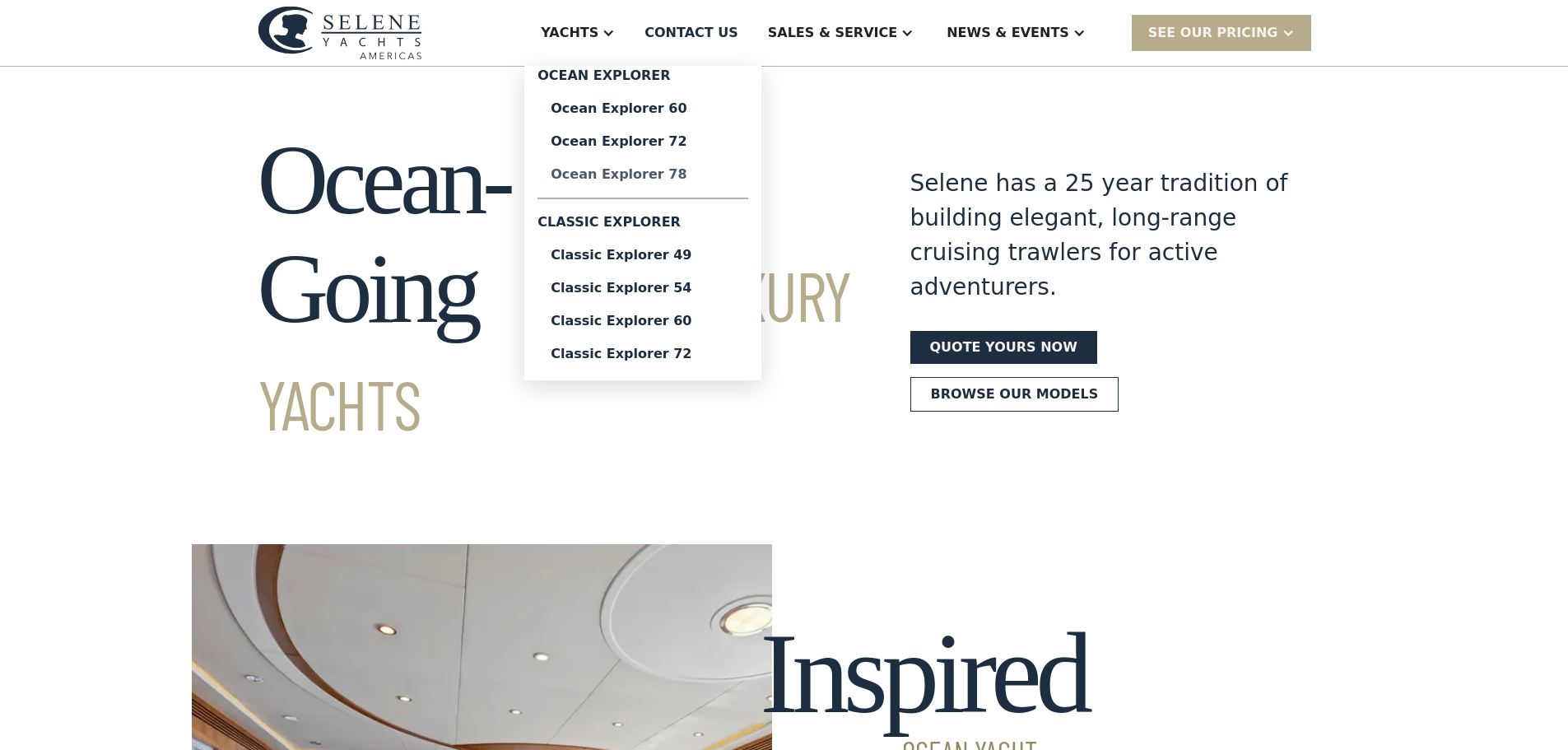
click at [712, 174] on div "Ocean Explorer 78" at bounding box center [643, 174] width 184 height 13
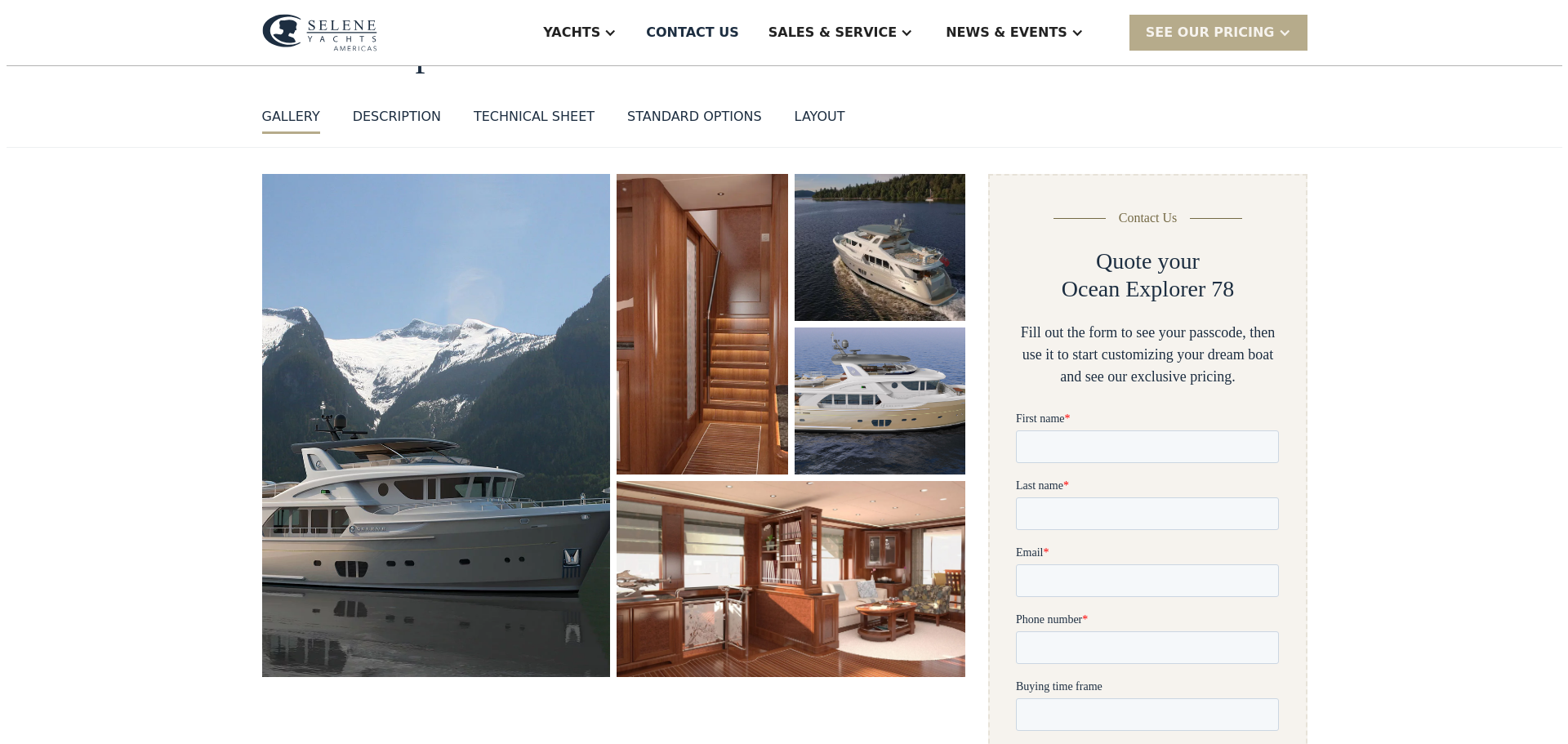
scroll to position [163, 0]
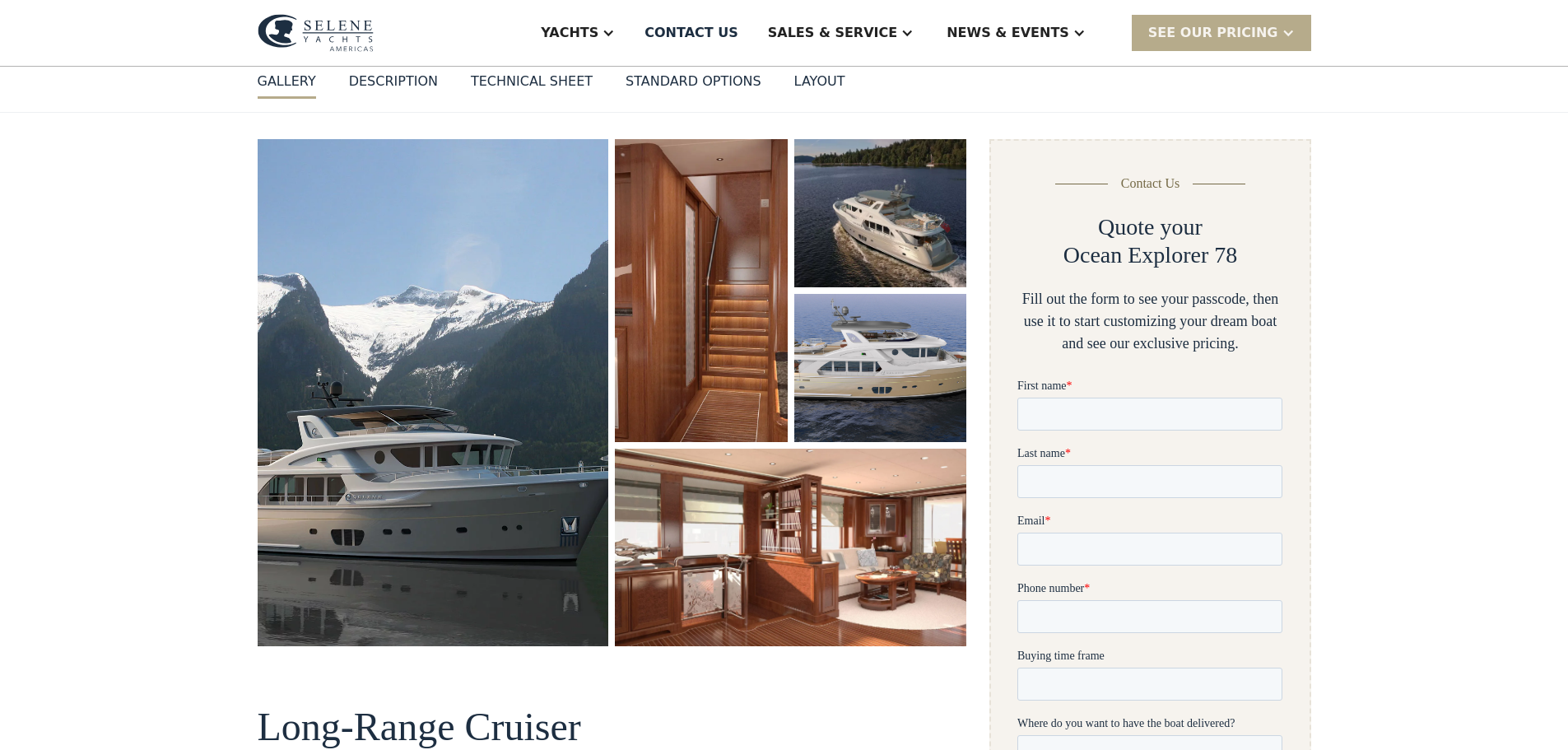
click at [425, 345] on img "open lightbox" at bounding box center [432, 392] width 351 height 506
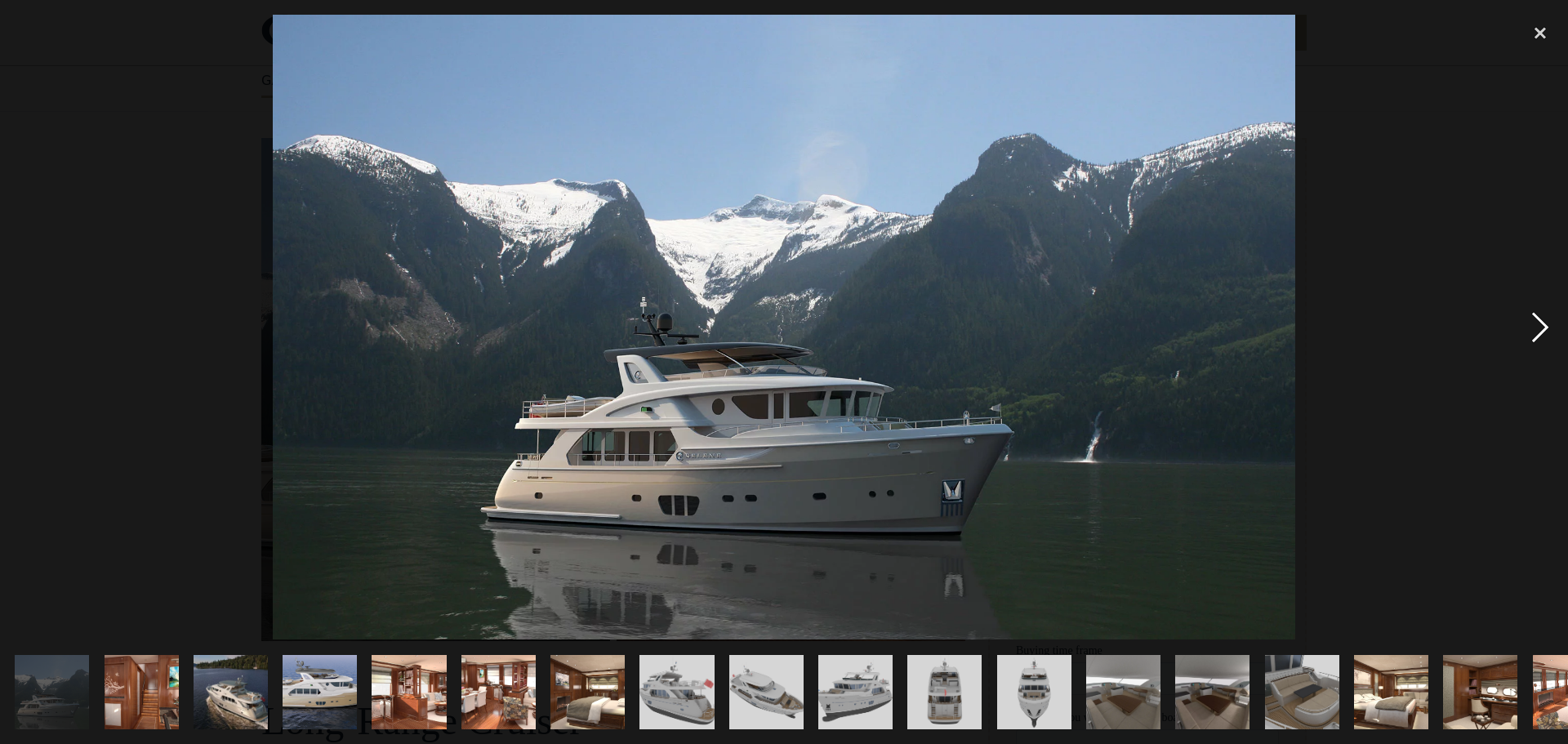
click at [1532, 325] on div "next image" at bounding box center [1539, 327] width 55 height 625
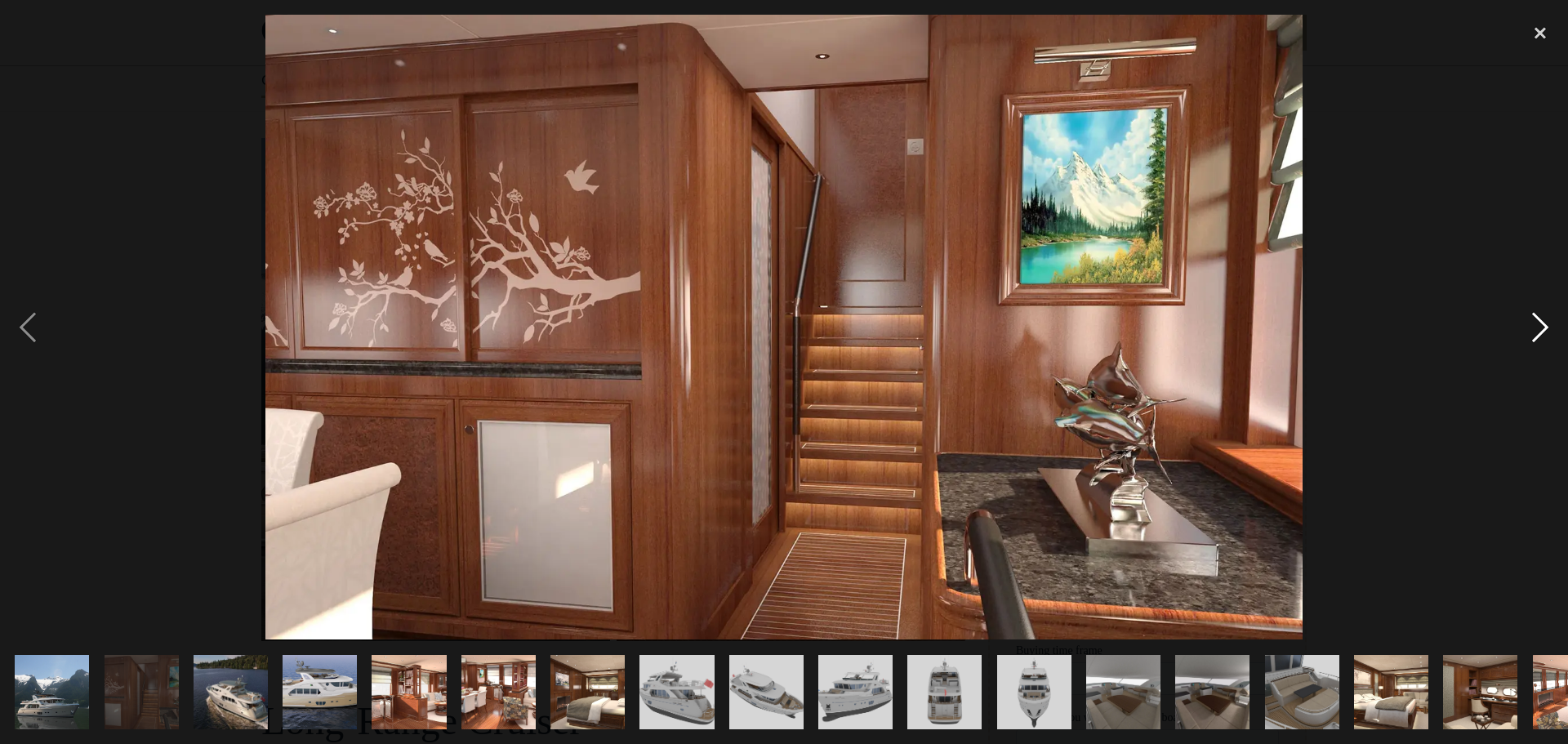
click at [1532, 325] on div "next image" at bounding box center [1539, 327] width 55 height 625
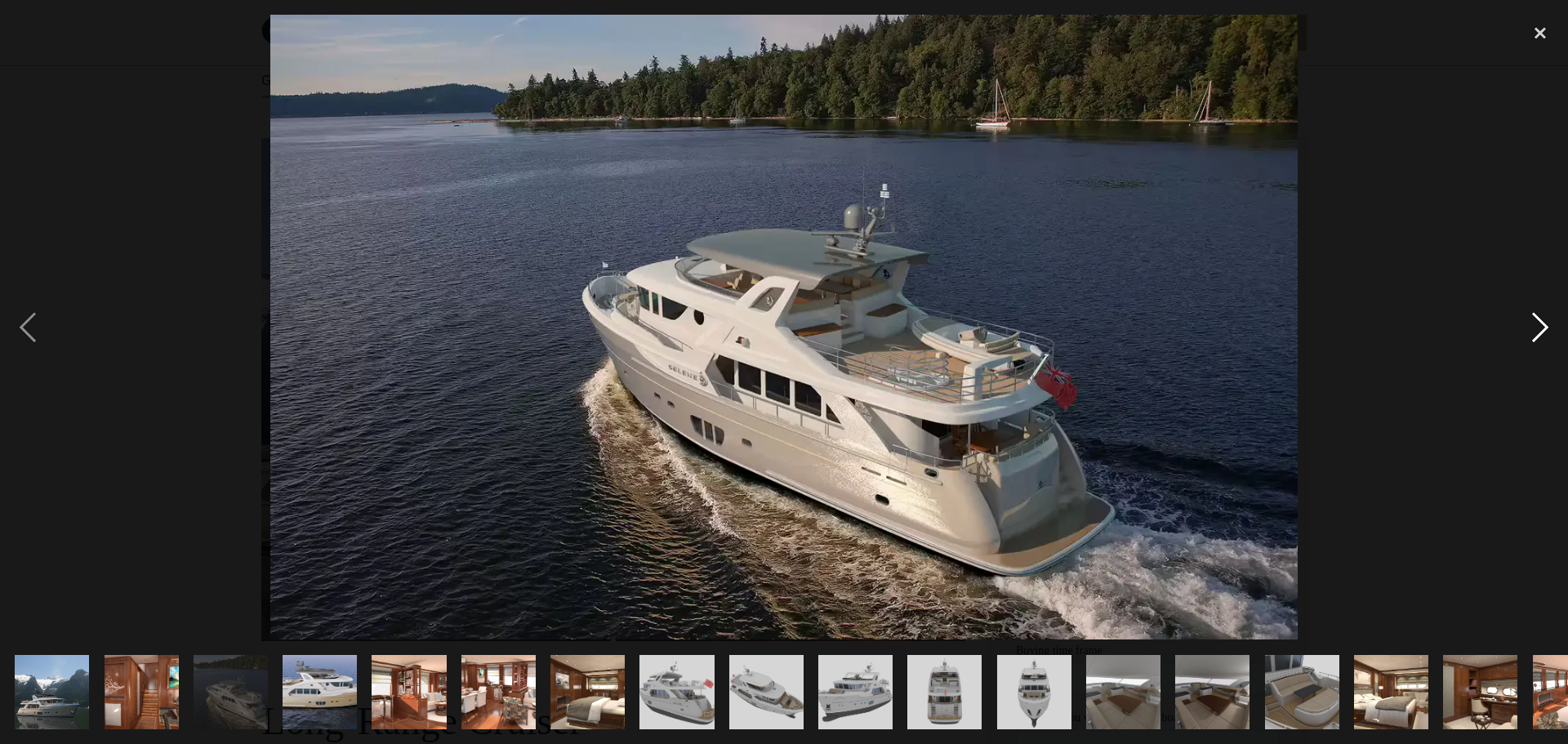
click at [1532, 325] on div "next image" at bounding box center [1539, 327] width 55 height 625
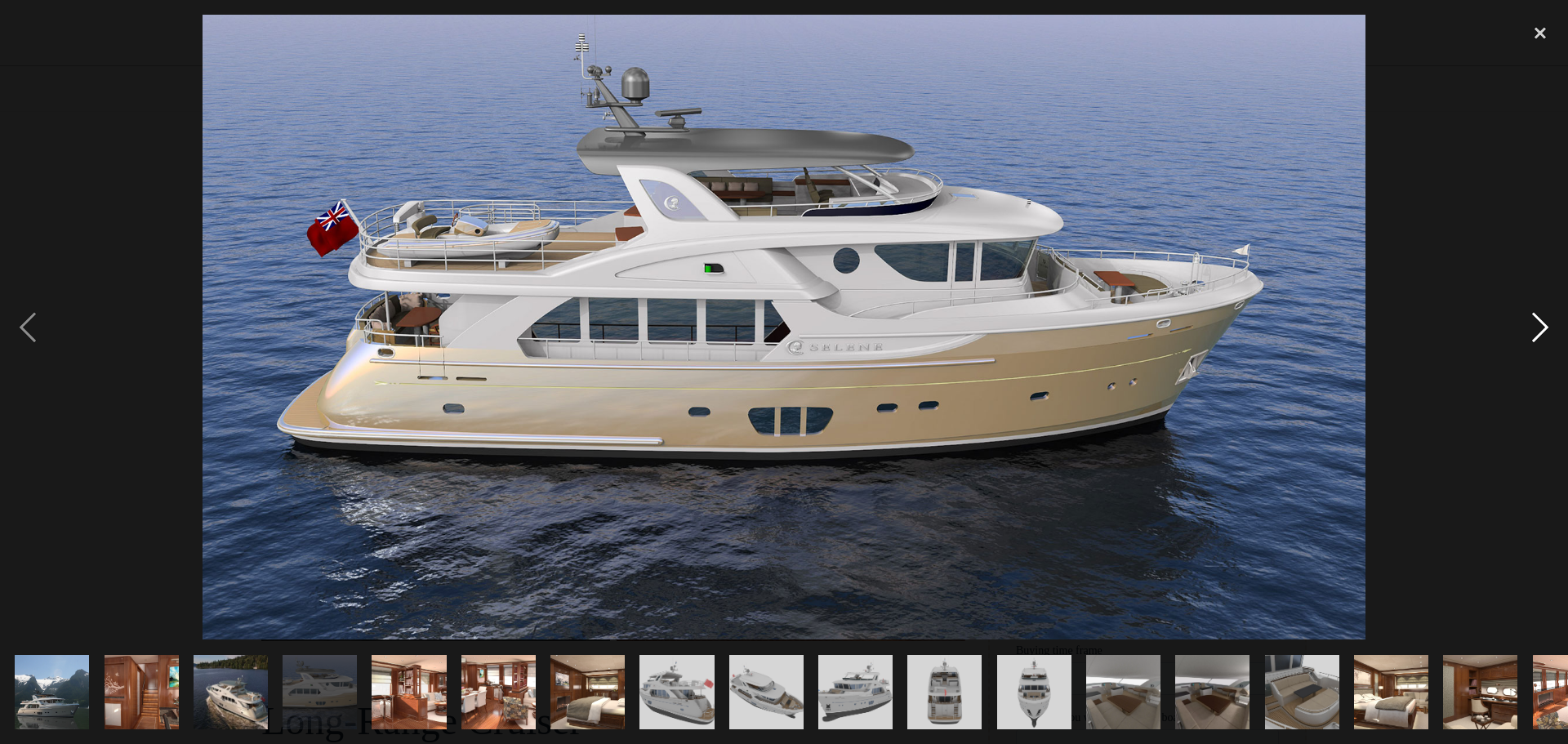
click at [1532, 325] on div "next image" at bounding box center [1539, 327] width 55 height 625
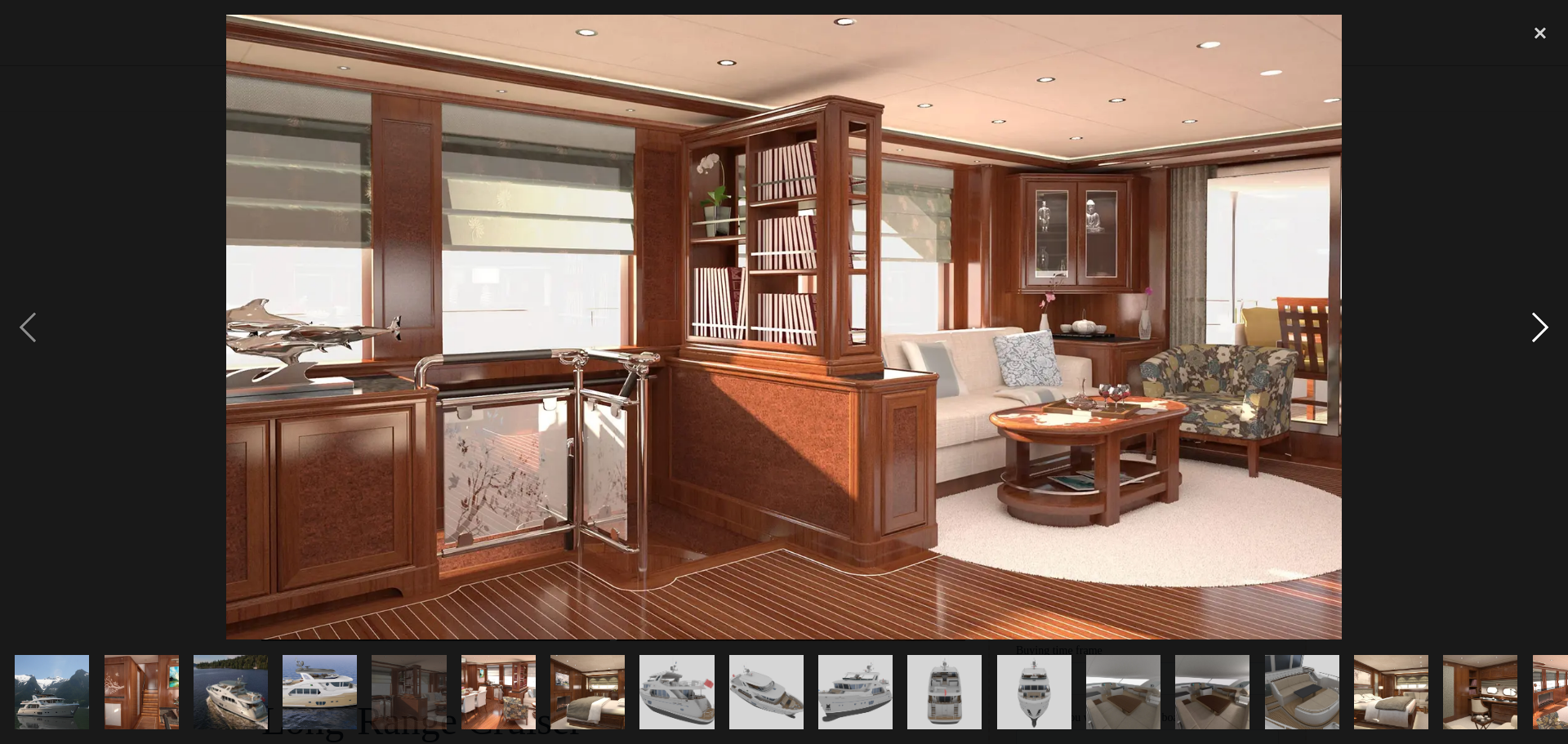
click at [1532, 325] on div "next image" at bounding box center [1539, 327] width 55 height 625
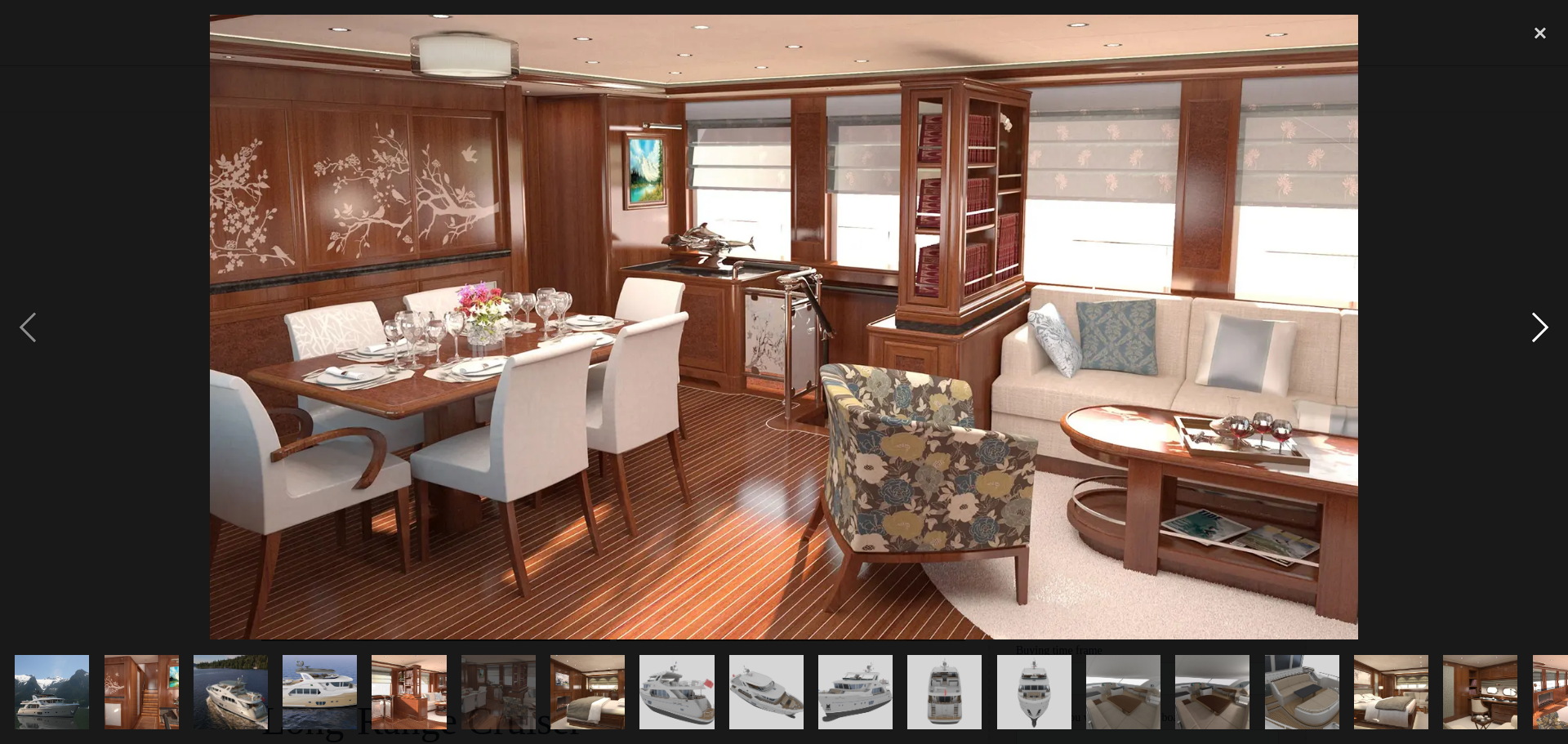
click at [1532, 325] on div "next image" at bounding box center [1539, 327] width 55 height 625
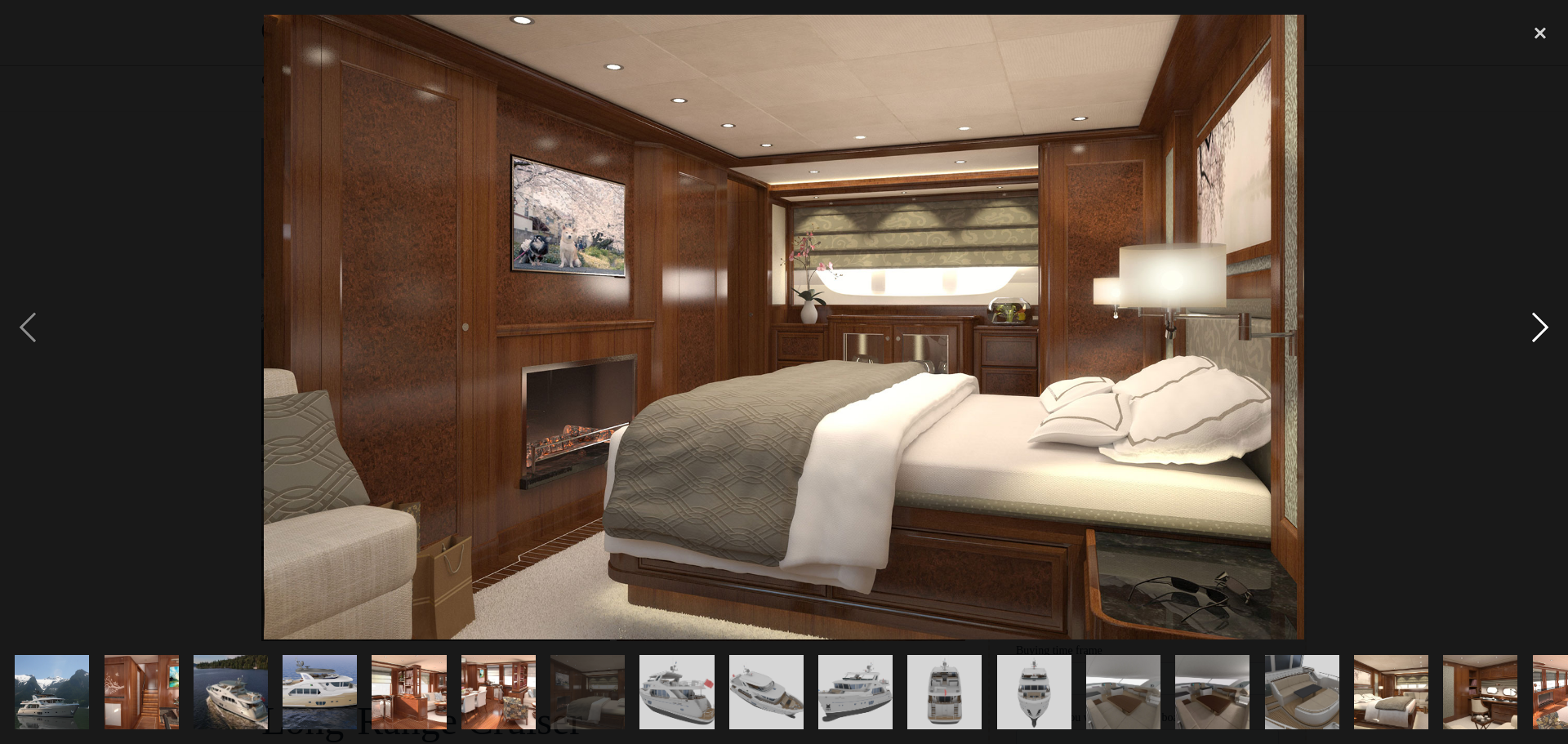
click at [1533, 326] on div "next image" at bounding box center [1539, 327] width 55 height 625
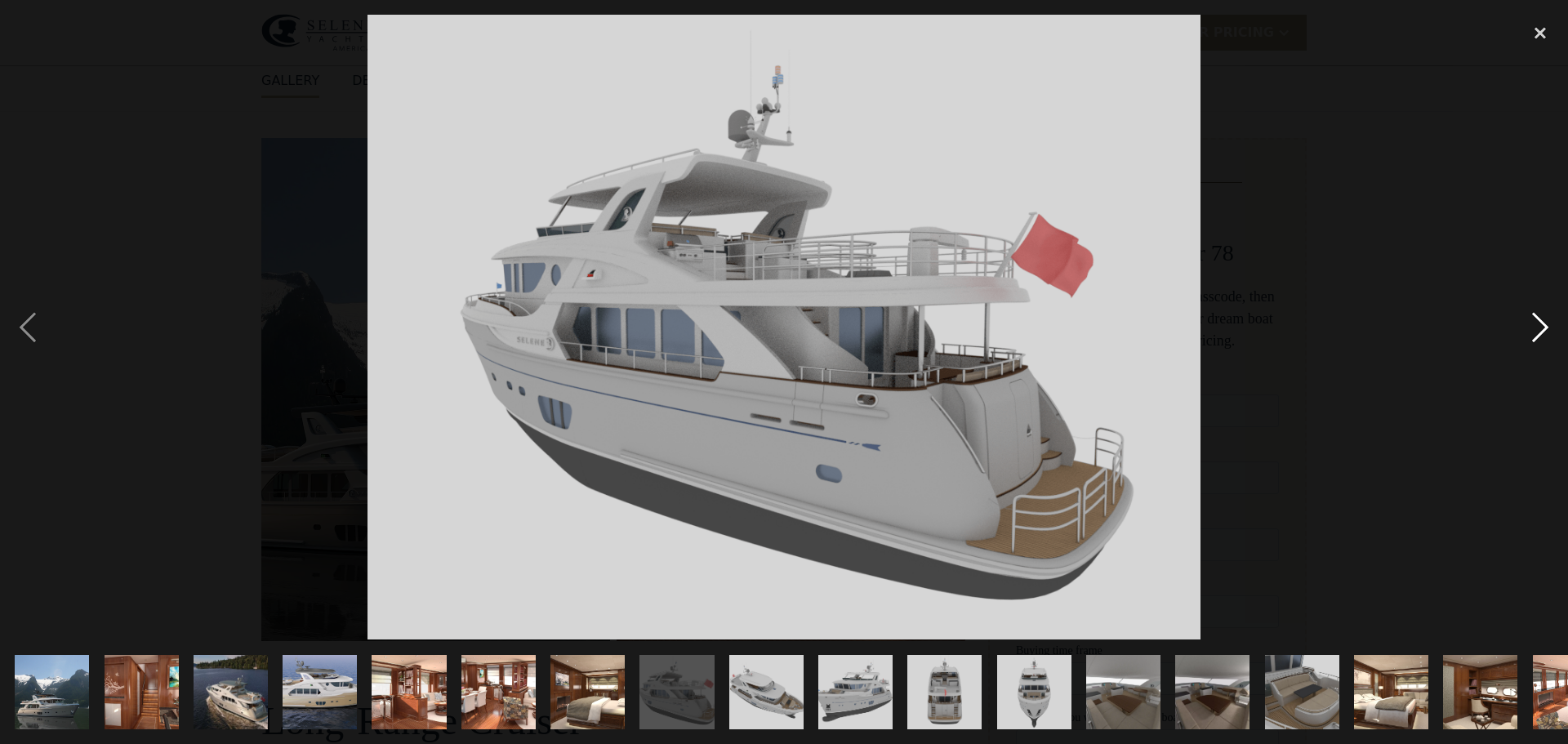
click at [1533, 326] on div "next image" at bounding box center [1539, 327] width 55 height 625
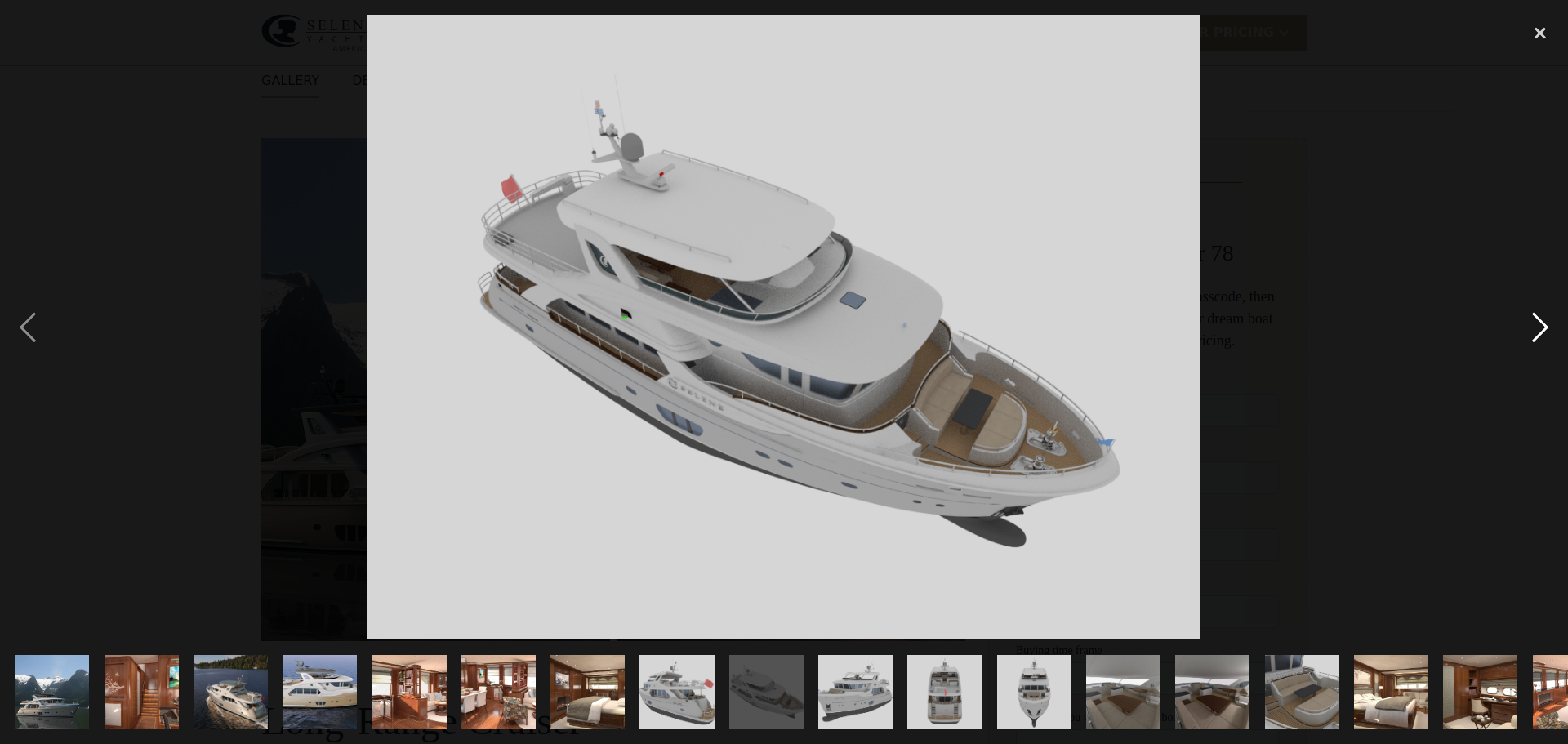
click at [1533, 326] on div "next image" at bounding box center [1539, 327] width 55 height 625
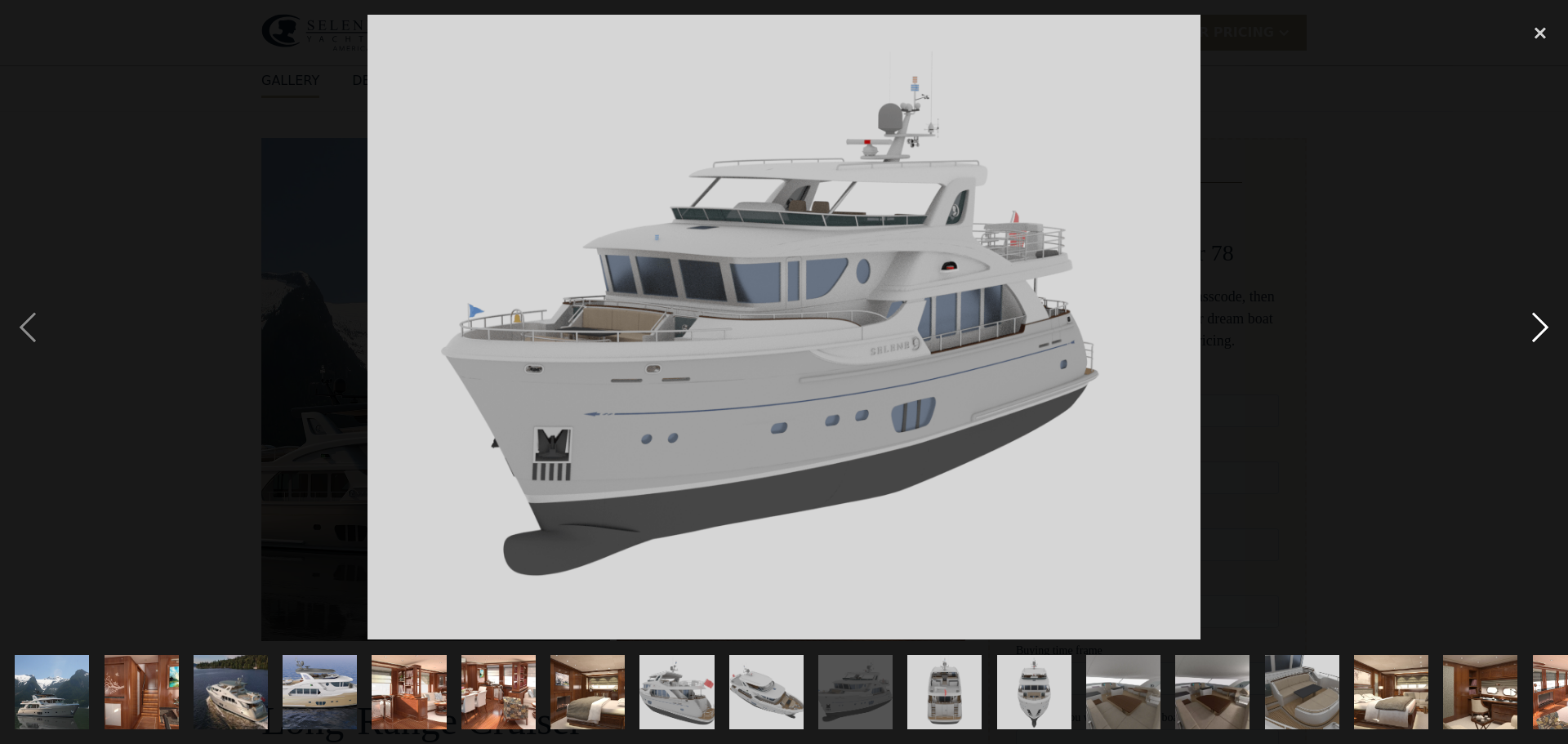
click at [1534, 327] on div "next image" at bounding box center [1539, 327] width 55 height 625
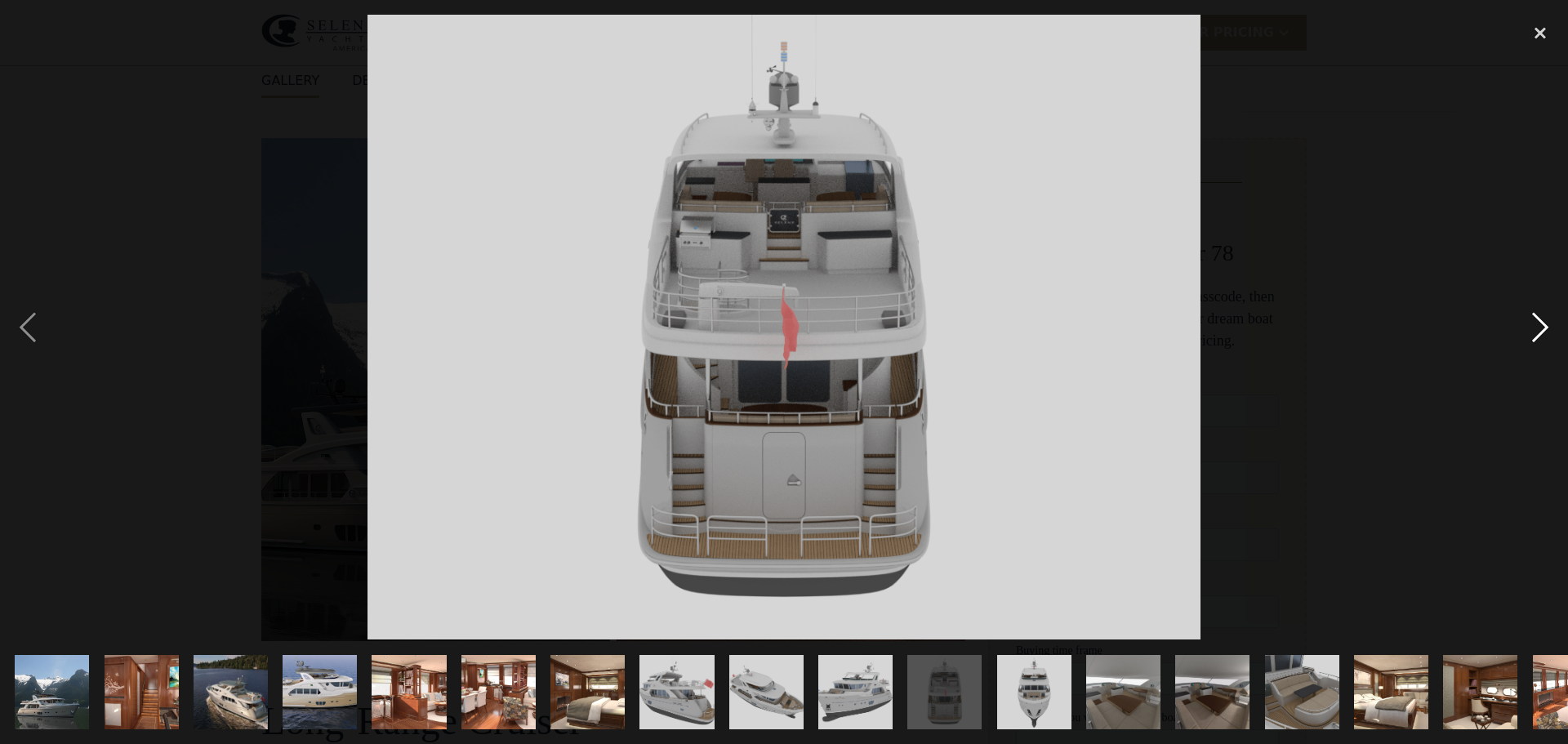
click at [1534, 327] on div "next image" at bounding box center [1539, 327] width 55 height 625
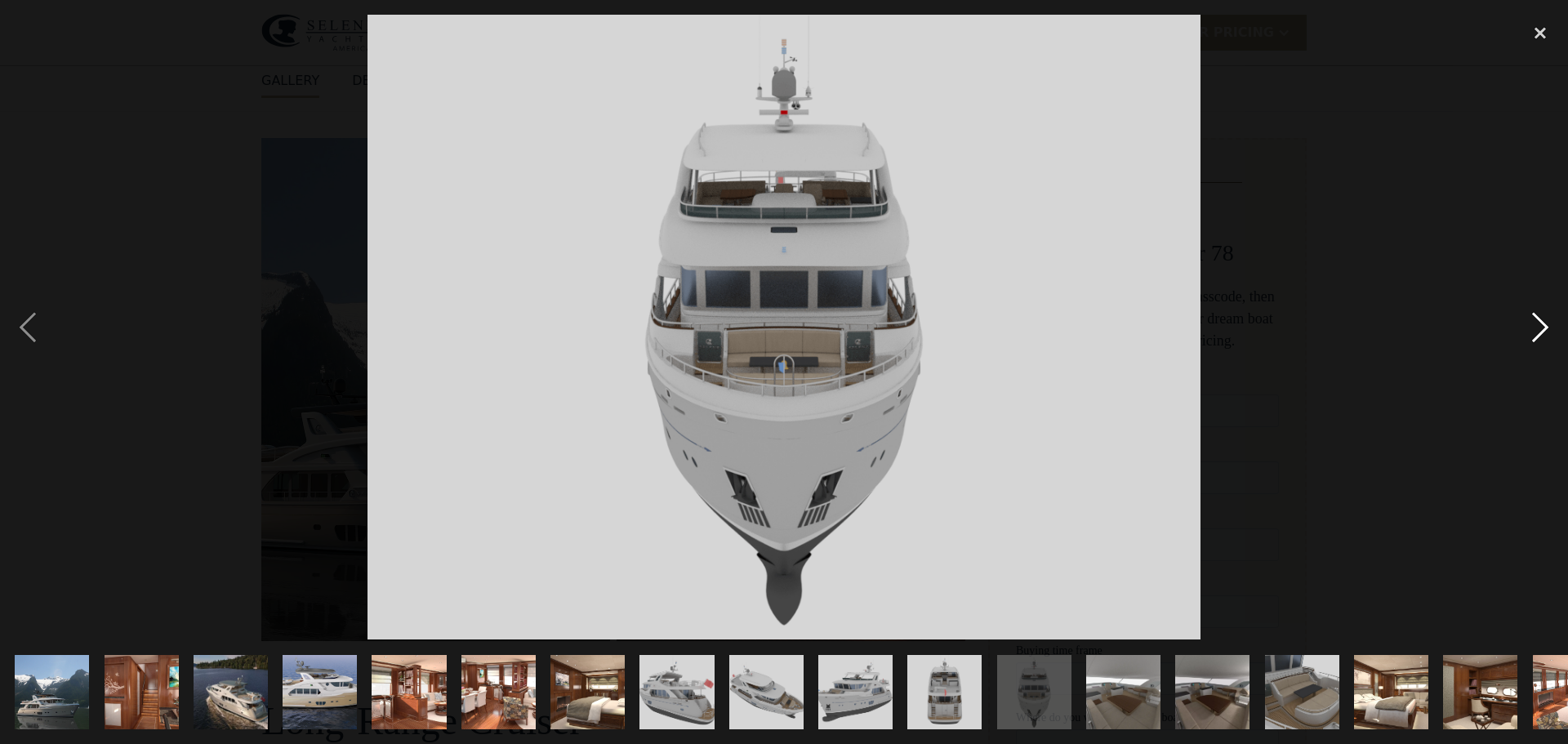
click at [1534, 328] on div "next image" at bounding box center [1539, 327] width 55 height 625
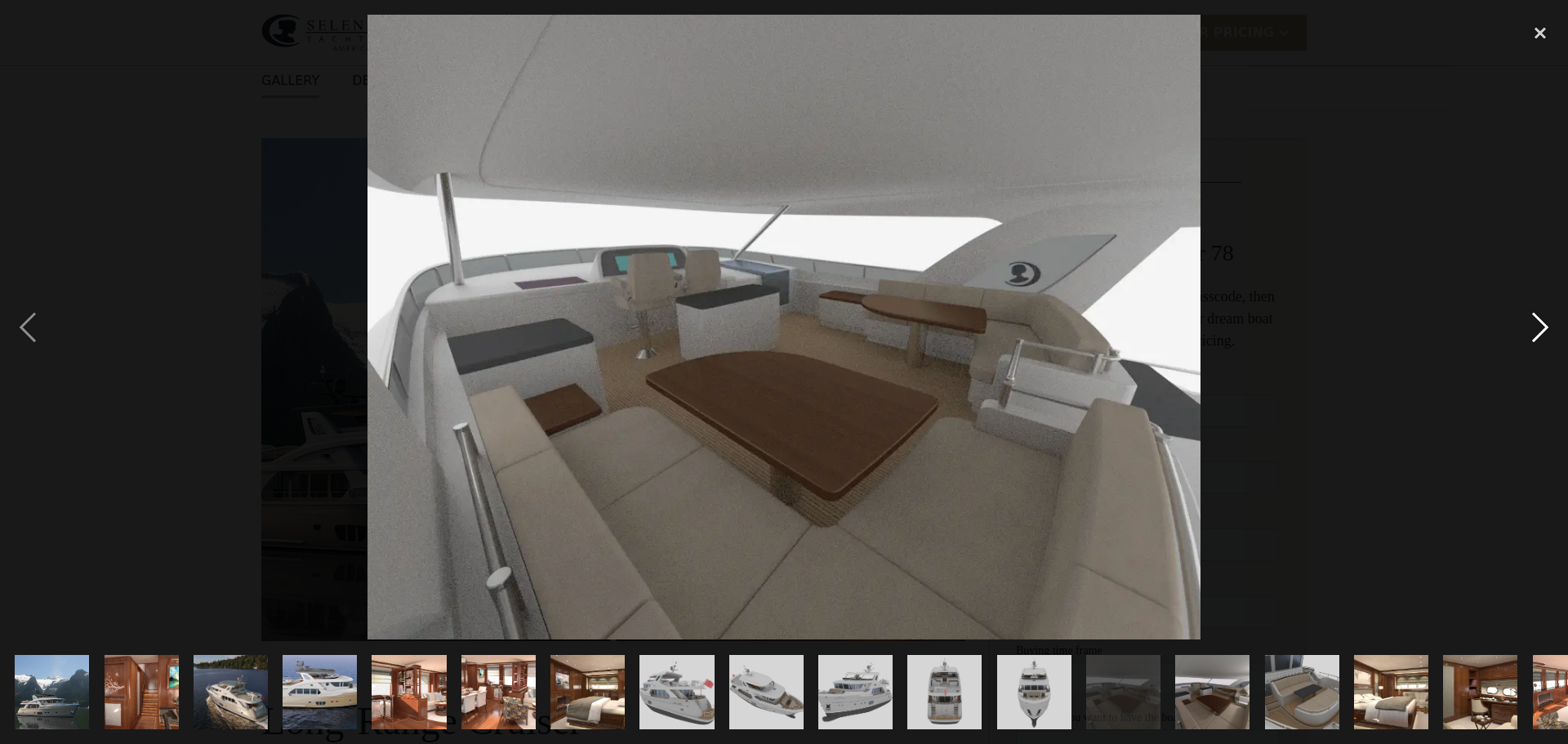
click at [1534, 328] on div "next image" at bounding box center [1539, 327] width 55 height 625
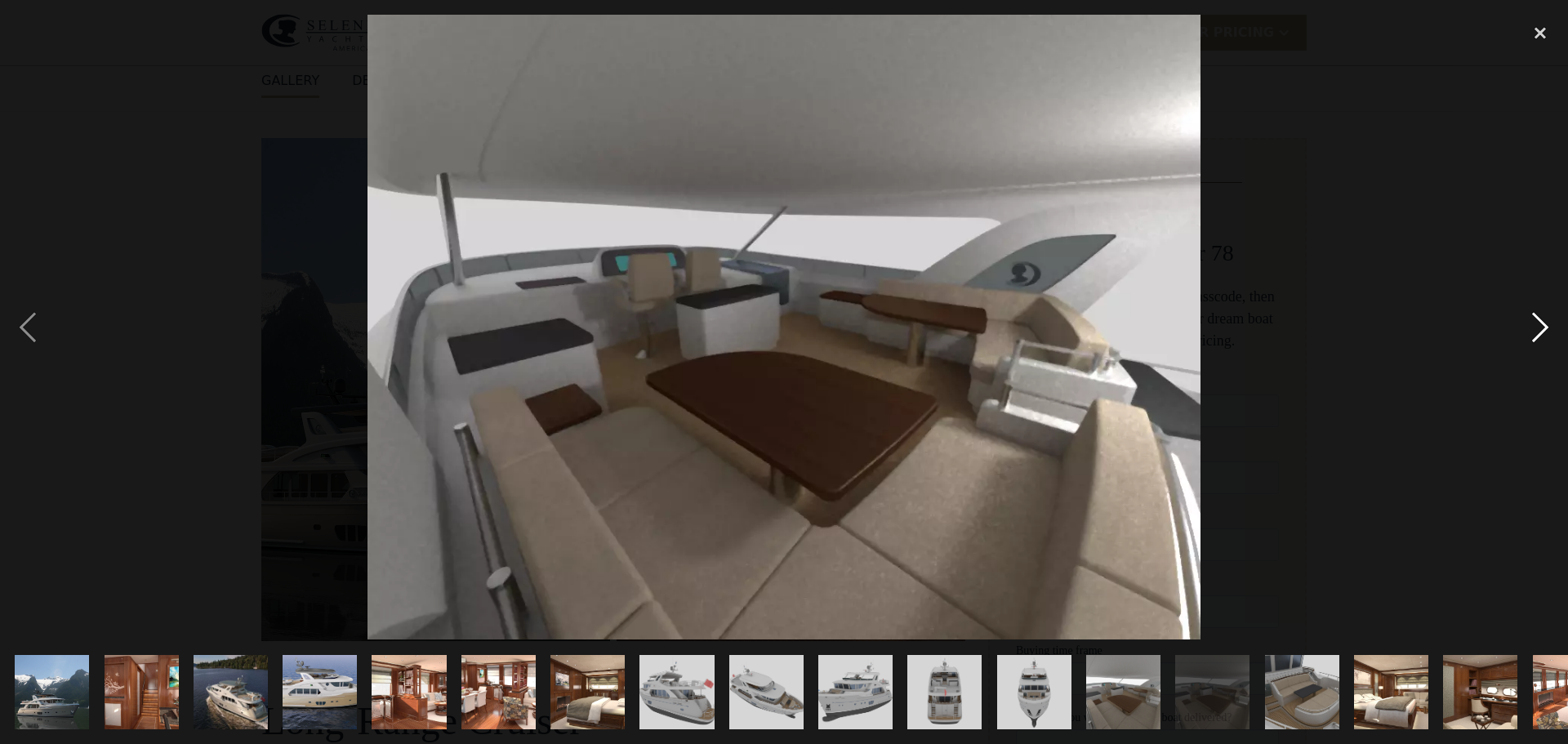
click at [1534, 328] on div "next image" at bounding box center [1539, 327] width 55 height 625
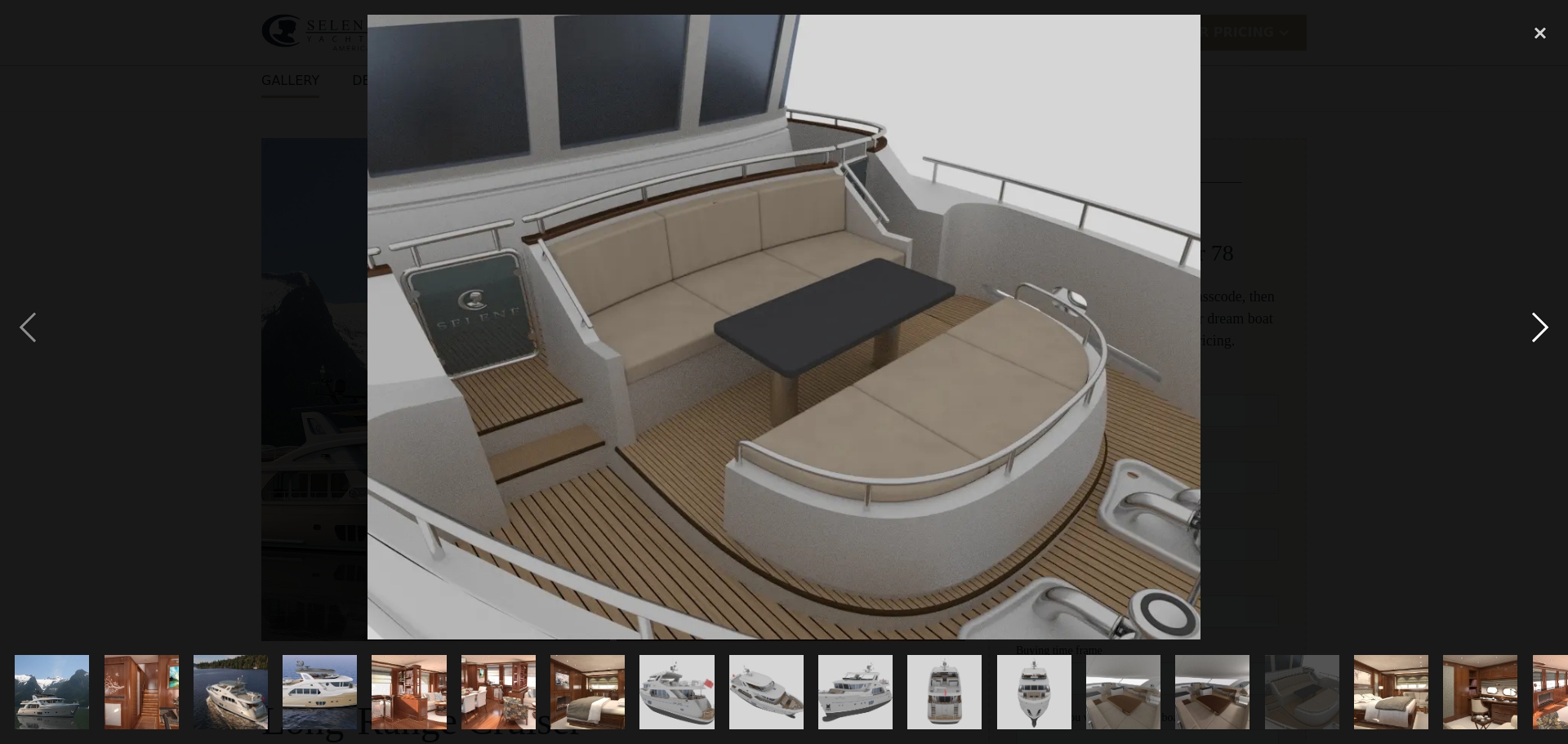
click at [1534, 328] on div "next image" at bounding box center [1539, 327] width 55 height 625
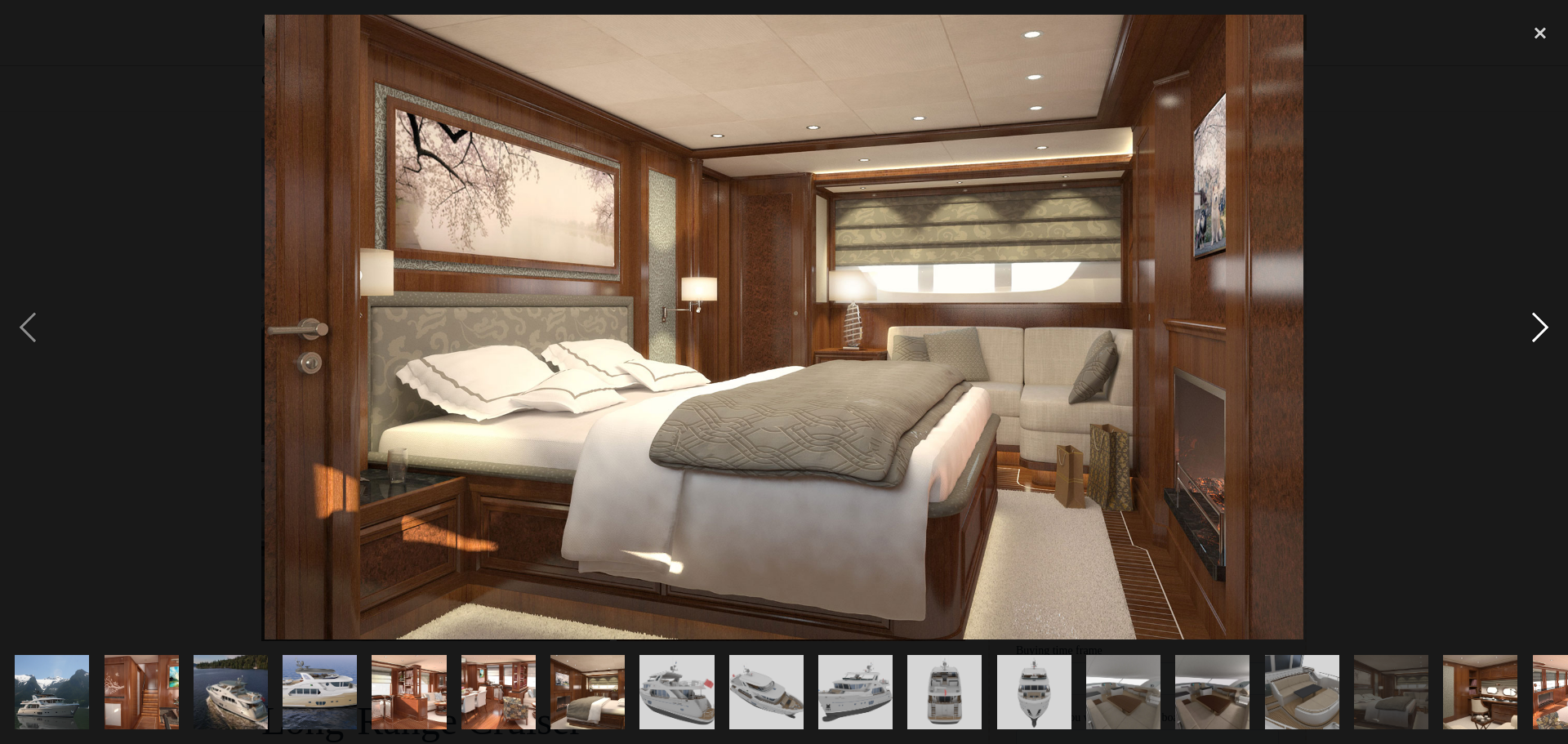
click at [1536, 329] on div "next image" at bounding box center [1539, 327] width 55 height 625
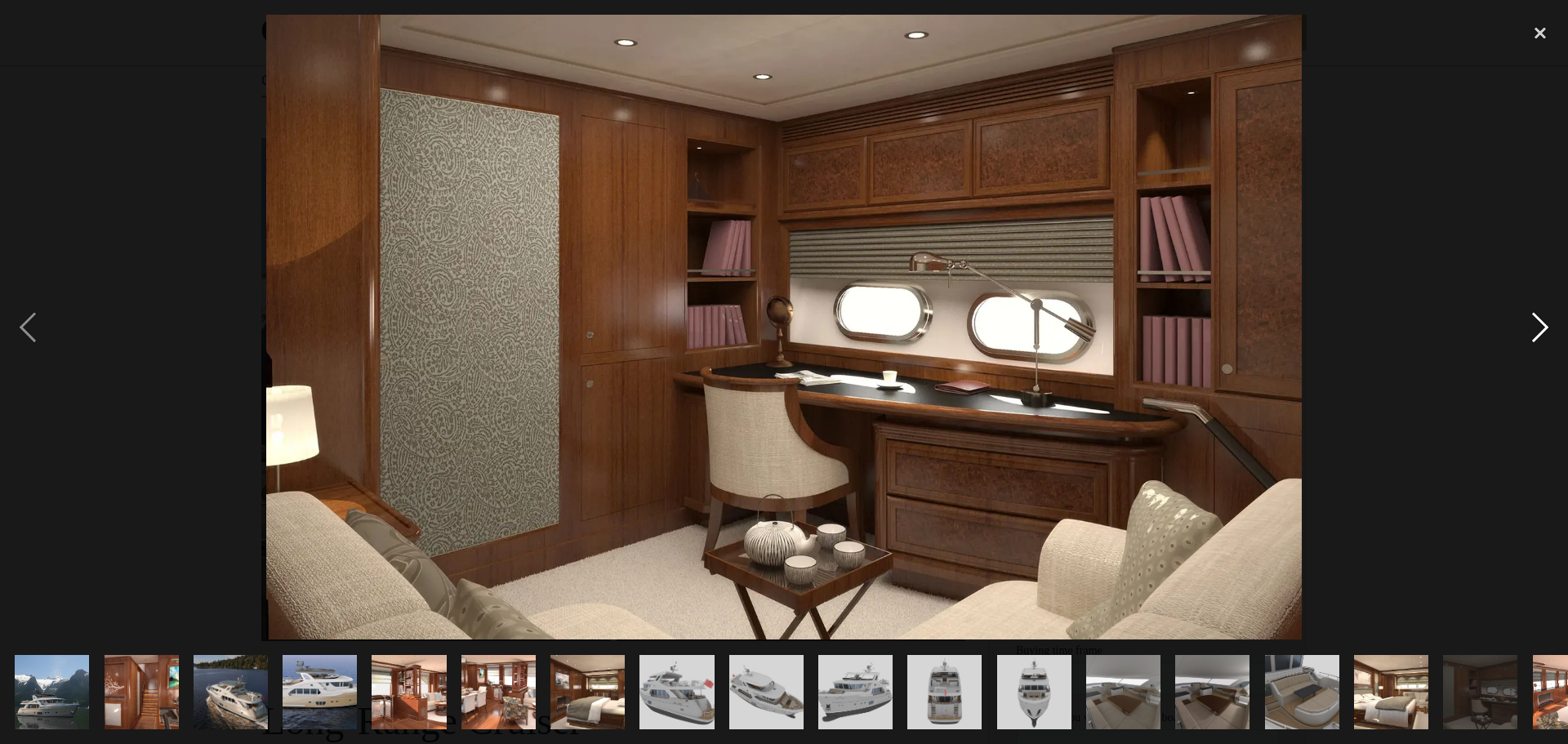
click at [1543, 331] on div "next image" at bounding box center [1539, 327] width 55 height 625
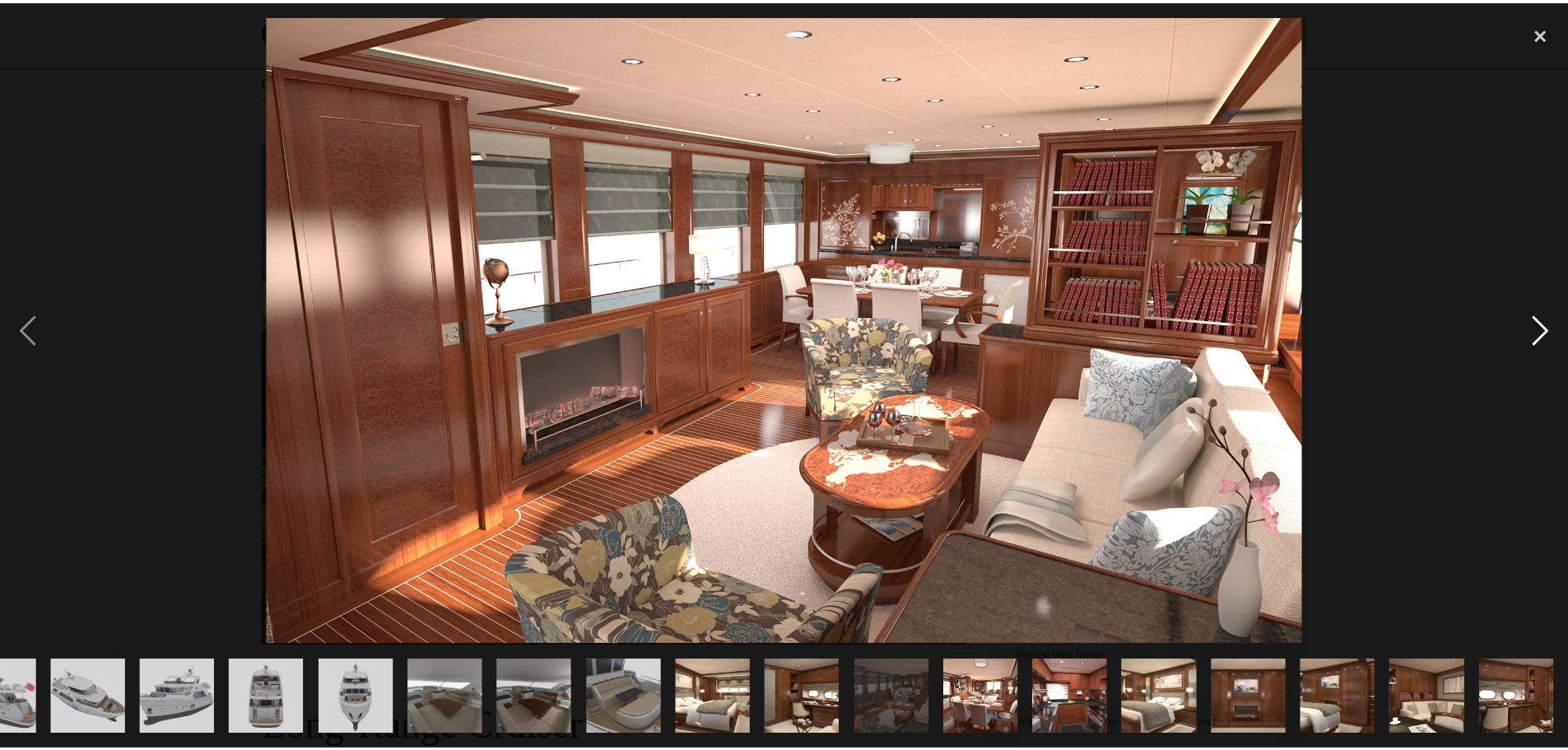
scroll to position [0, 684]
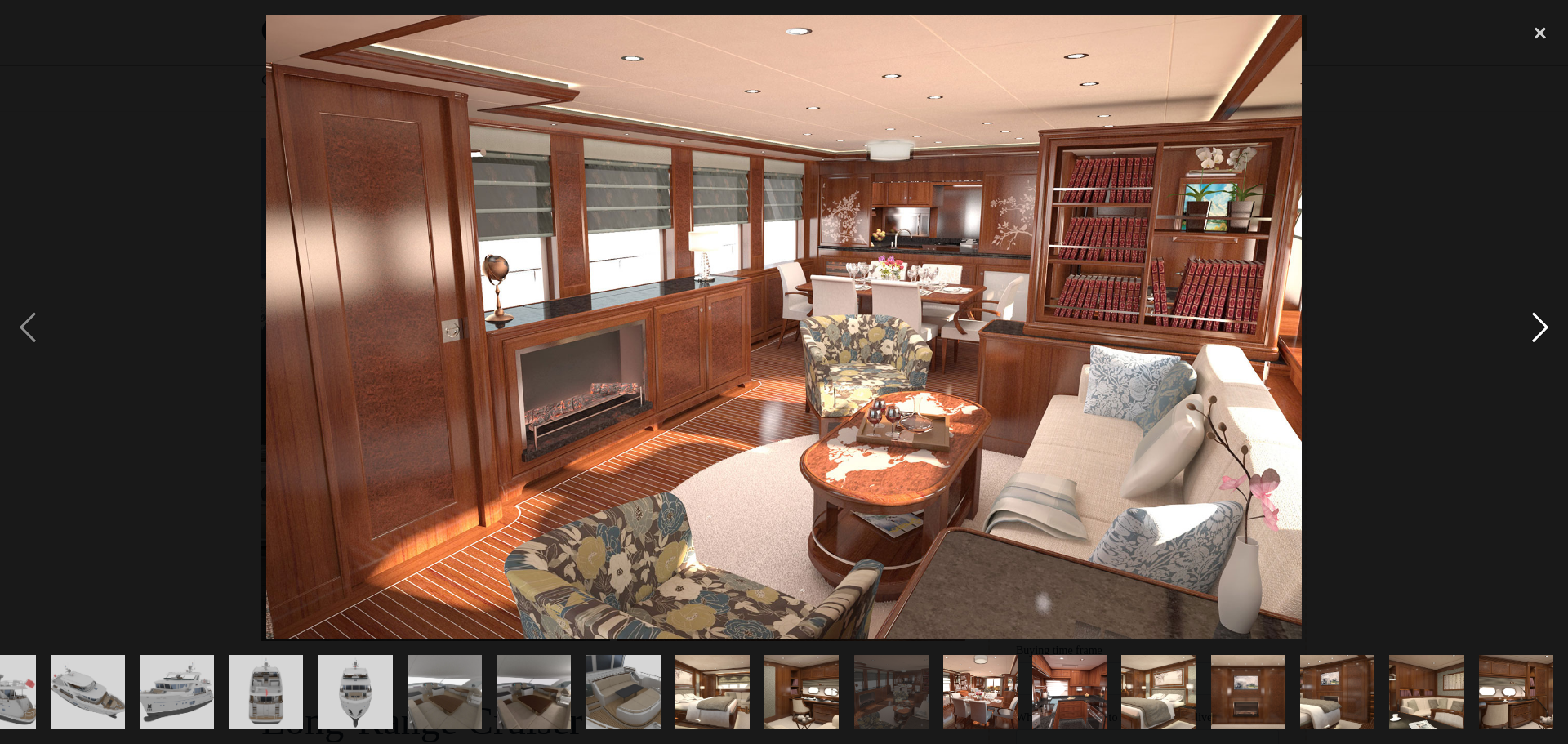
click at [1543, 331] on div "next image" at bounding box center [1539, 327] width 55 height 625
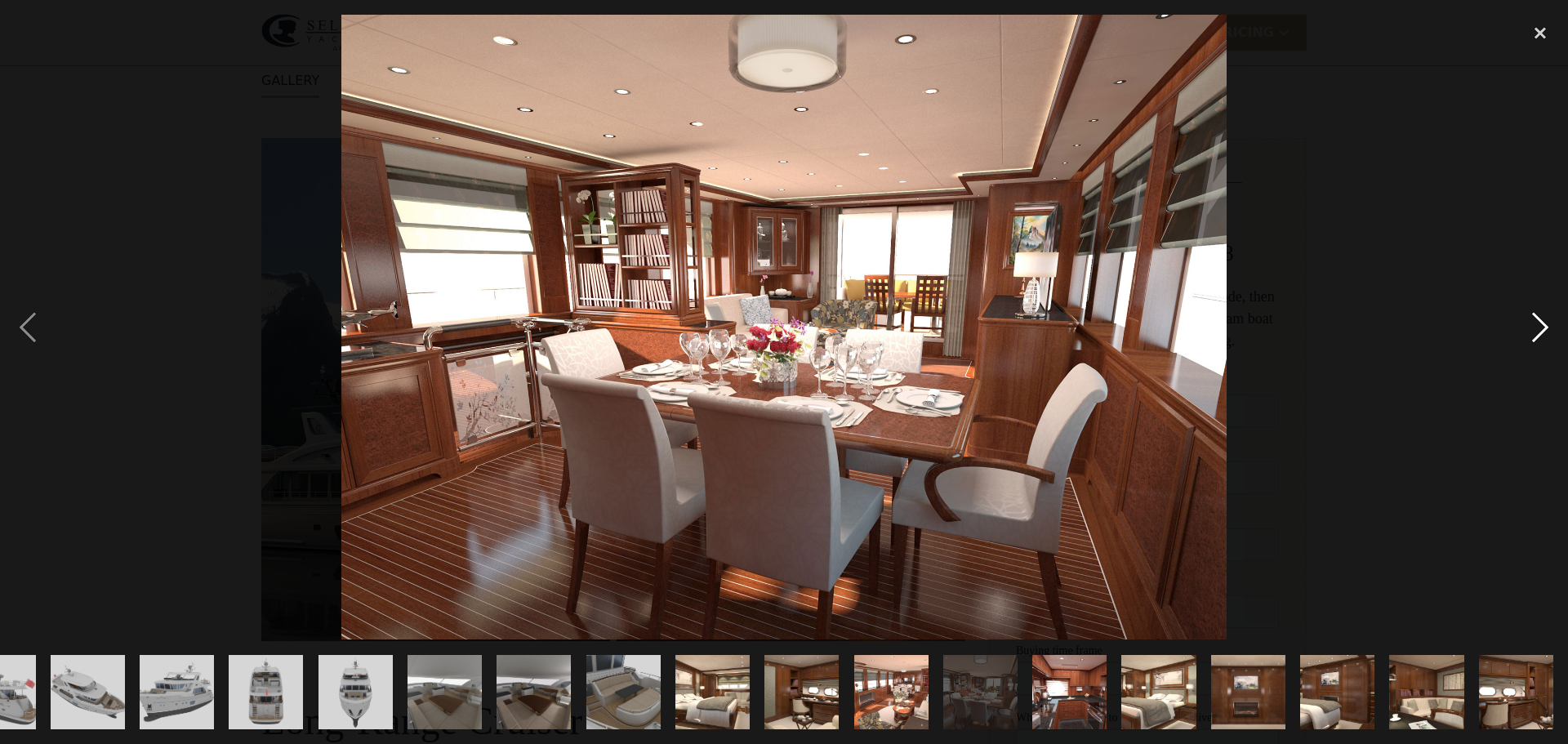
click at [1543, 331] on div "next image" at bounding box center [1539, 327] width 55 height 625
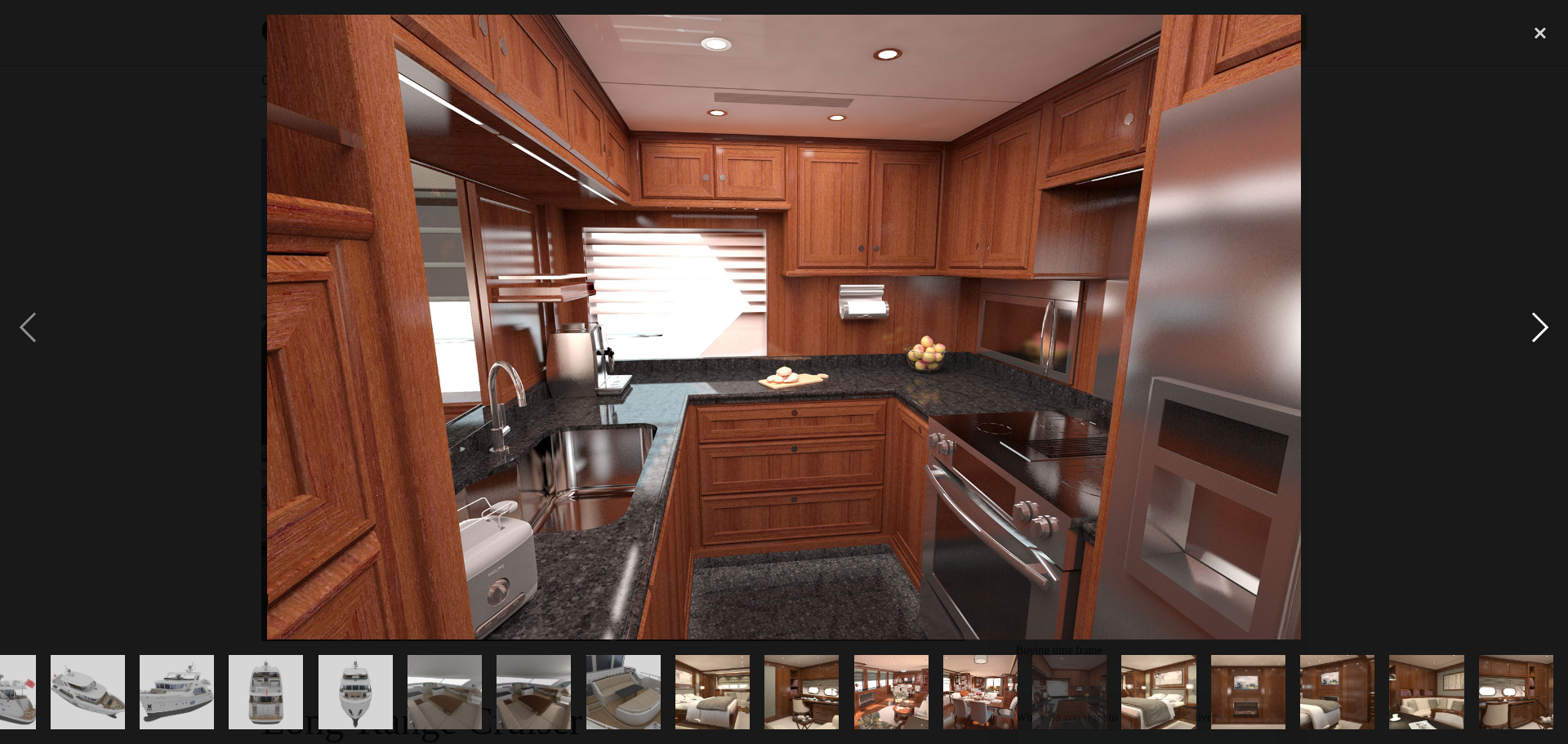
click at [1543, 331] on div "next image" at bounding box center [1539, 327] width 55 height 625
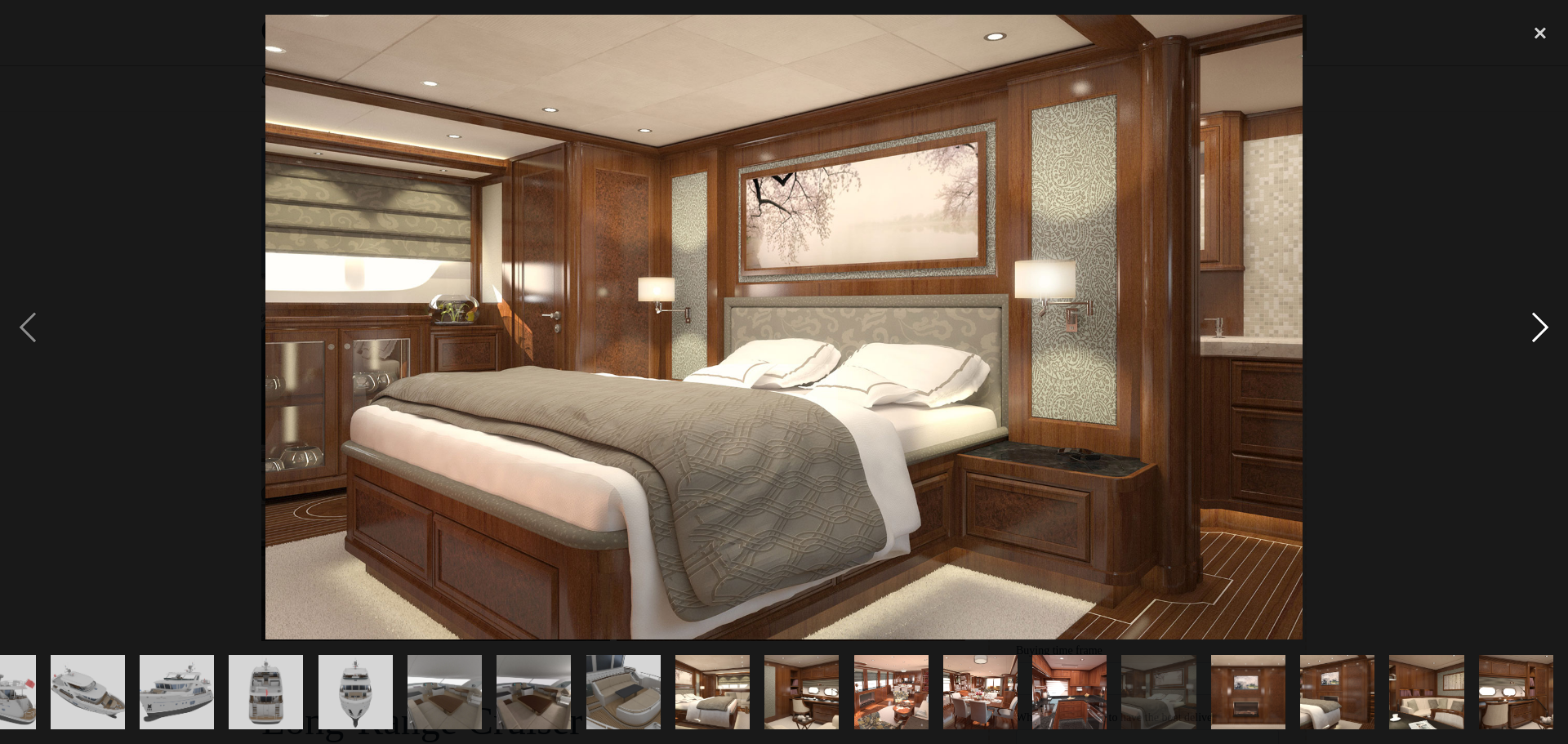
click at [1543, 331] on div "next image" at bounding box center [1539, 327] width 55 height 625
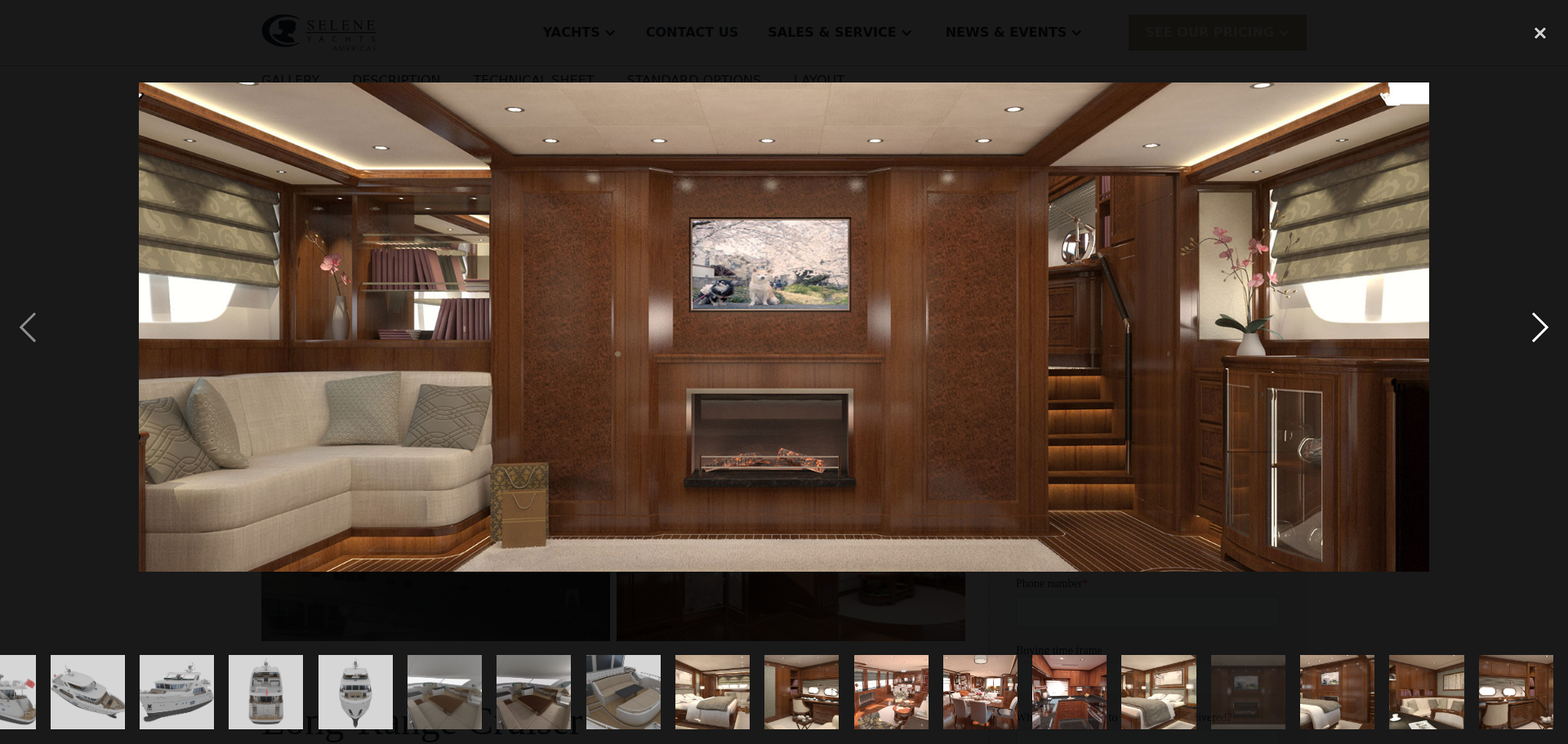
click at [1543, 331] on div "next image" at bounding box center [1539, 327] width 55 height 625
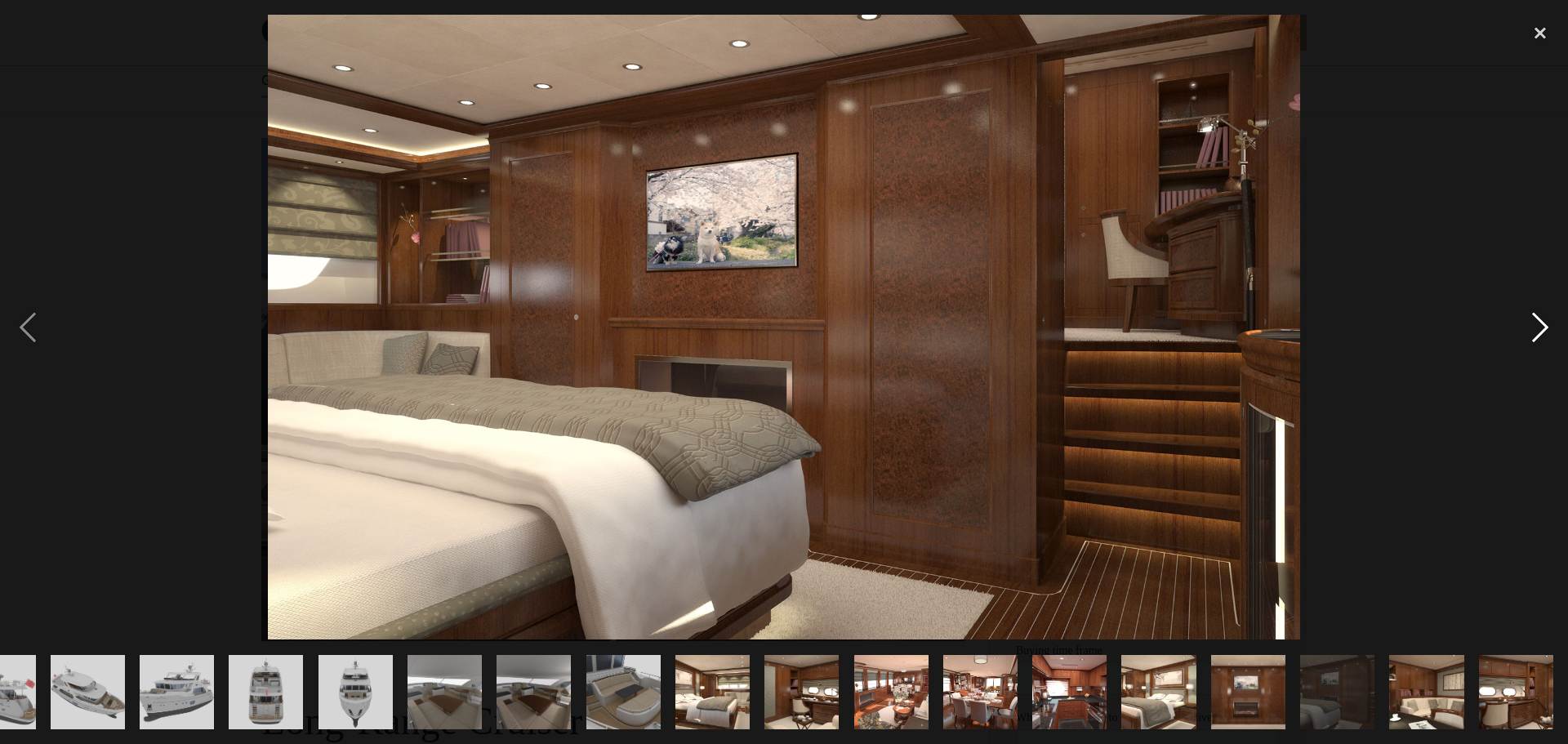
click at [1543, 331] on div "next image" at bounding box center [1539, 327] width 55 height 625
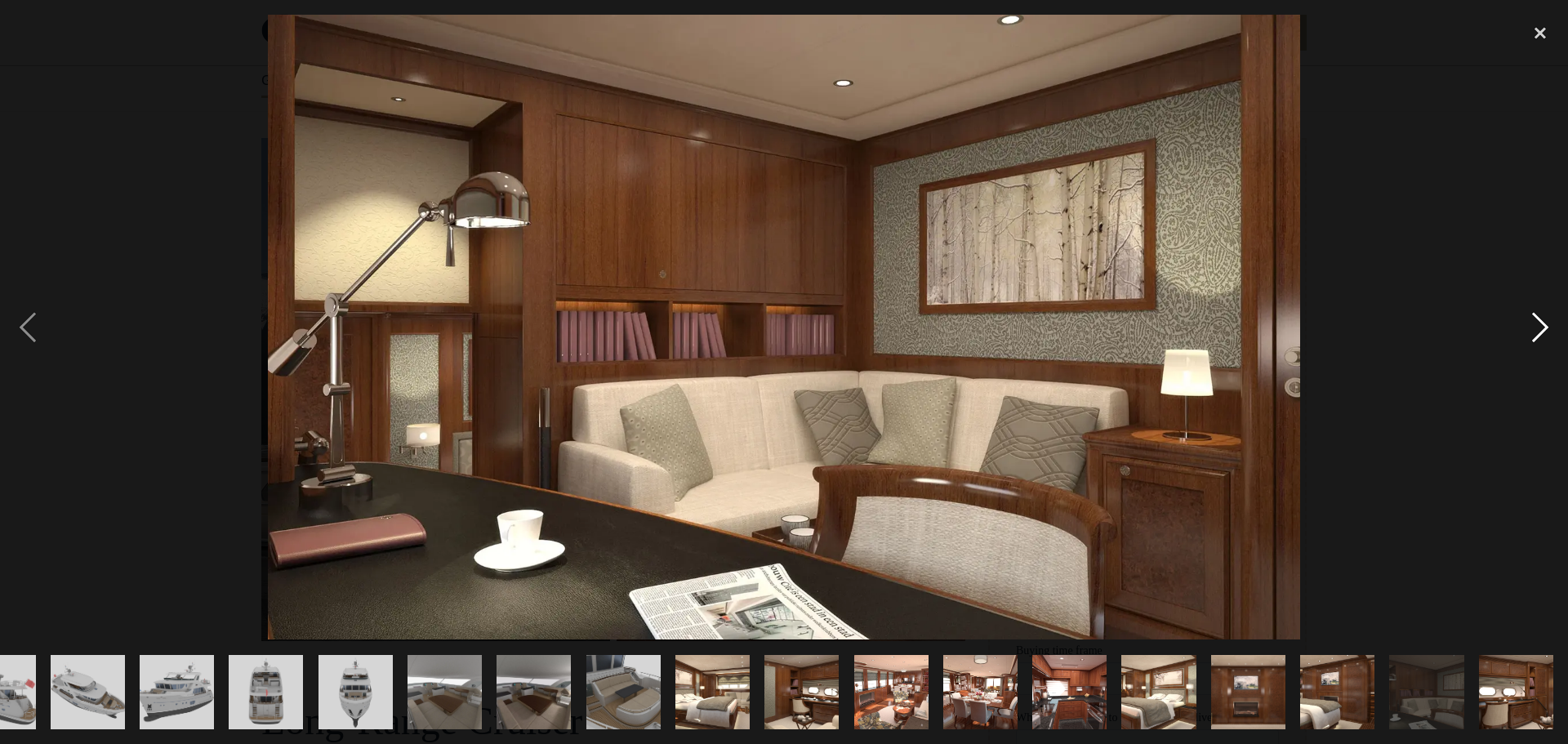
click at [1546, 332] on div "next image" at bounding box center [1539, 327] width 55 height 625
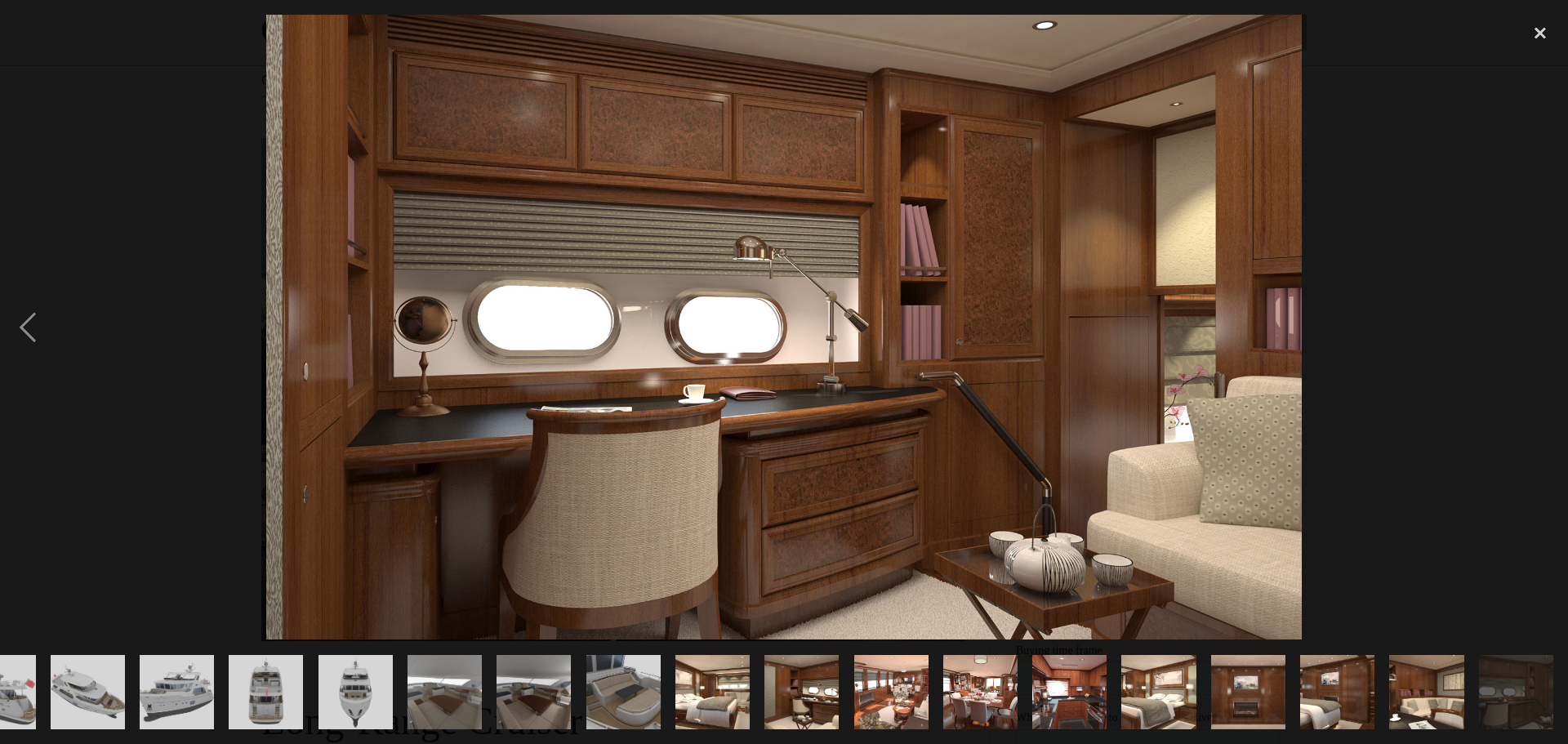
click at [1546, 332] on div "next image" at bounding box center [1539, 327] width 55 height 625
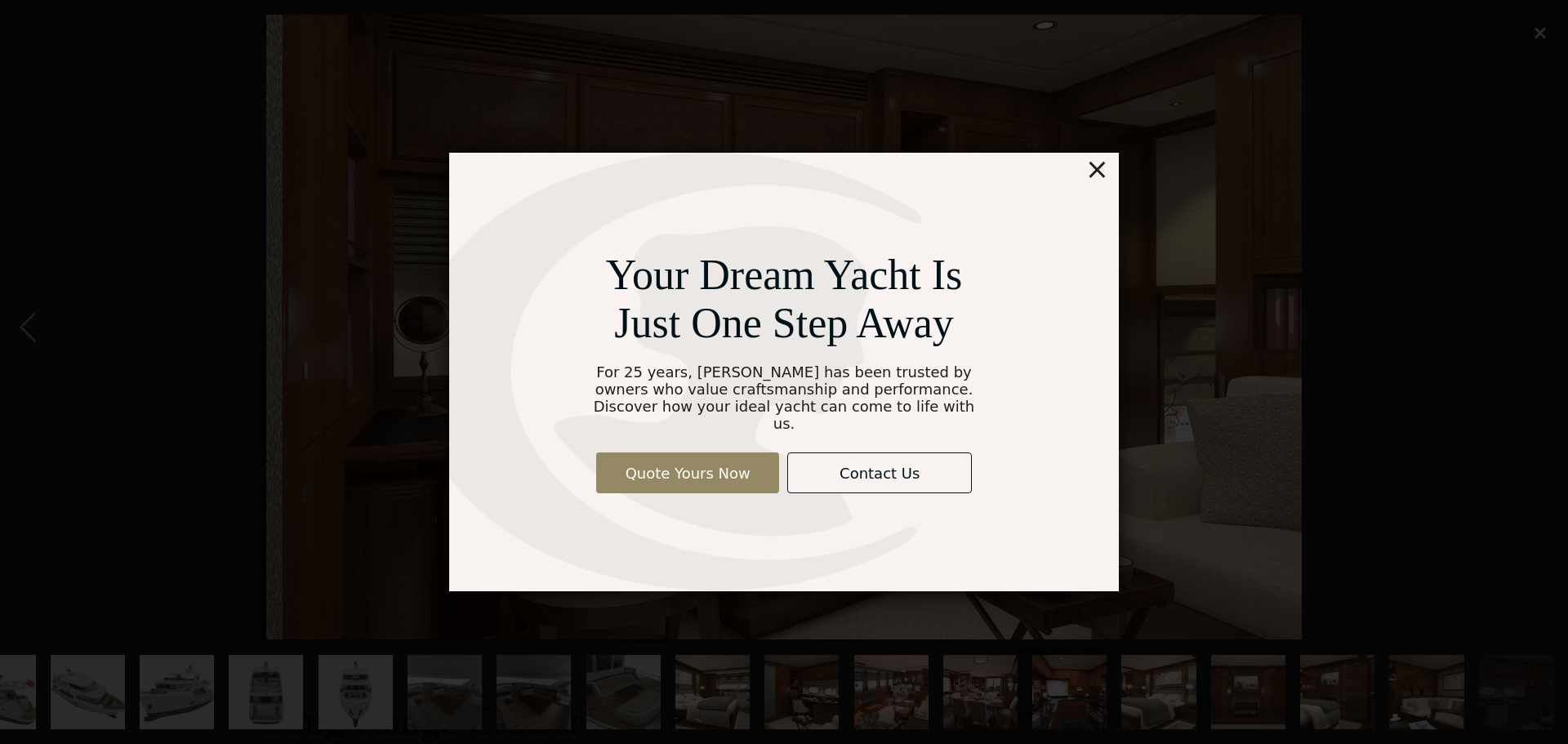
click at [1099, 177] on div "×" at bounding box center [1097, 168] width 24 height 32
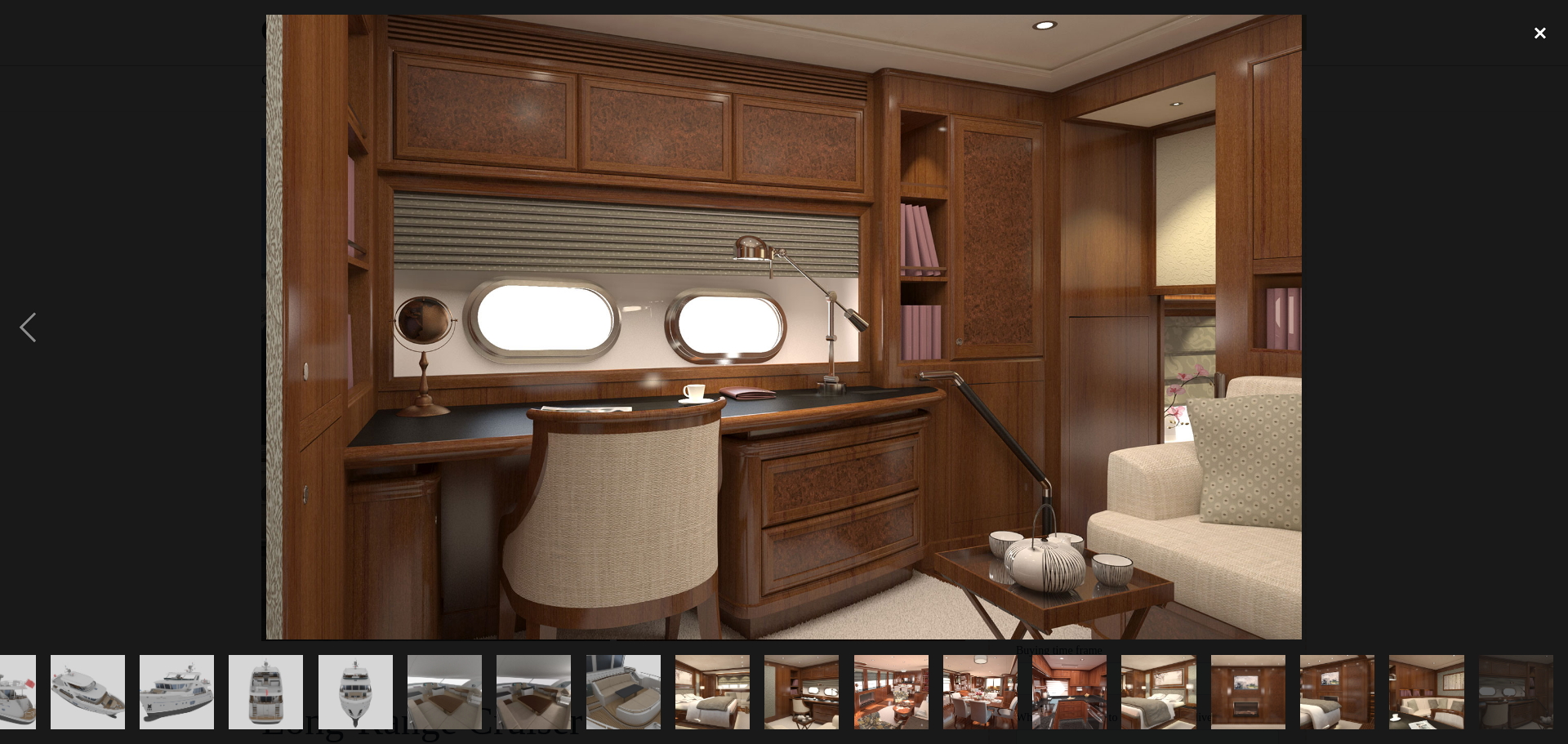
click at [1541, 35] on div "close lightbox" at bounding box center [1539, 32] width 55 height 36
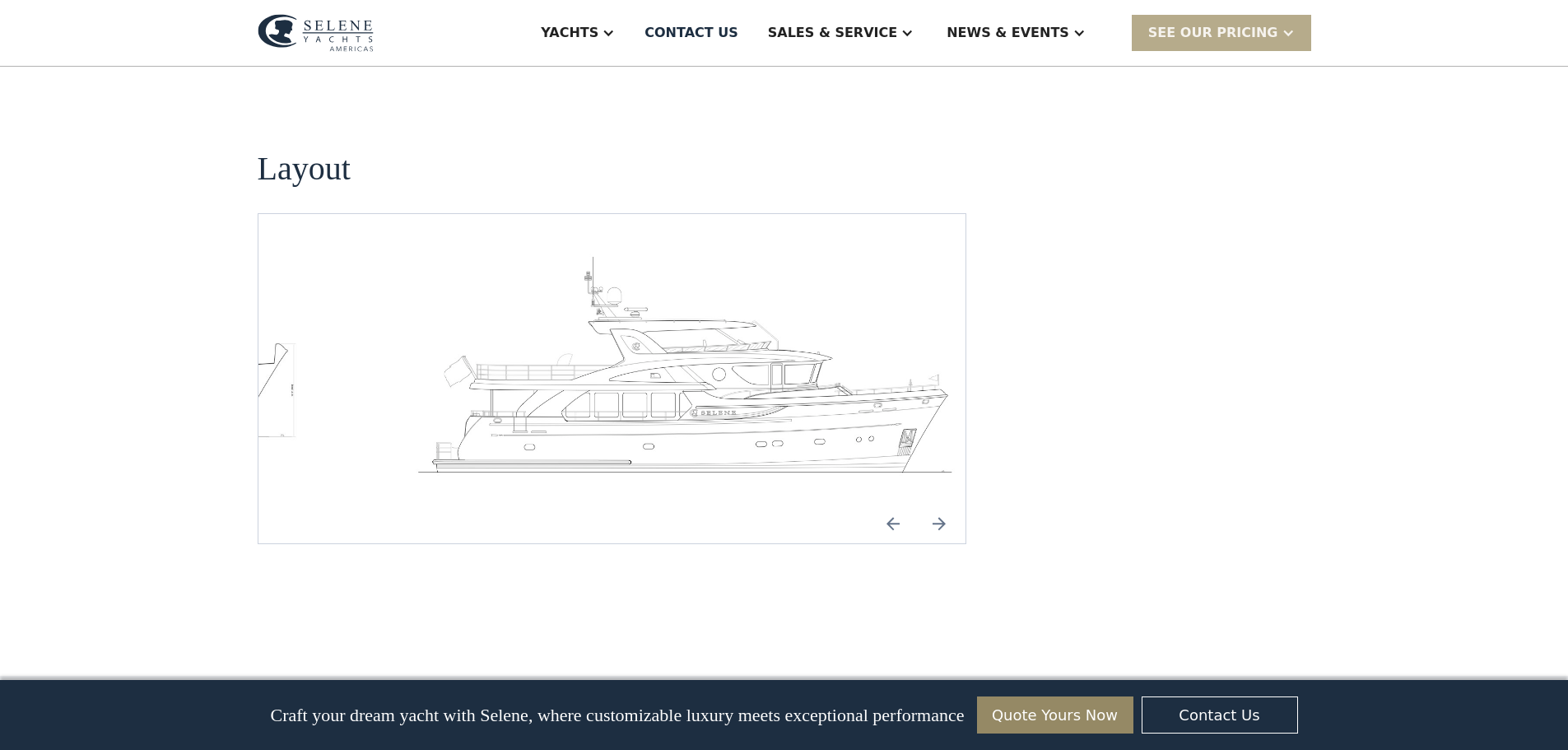
scroll to position [2469, 0]
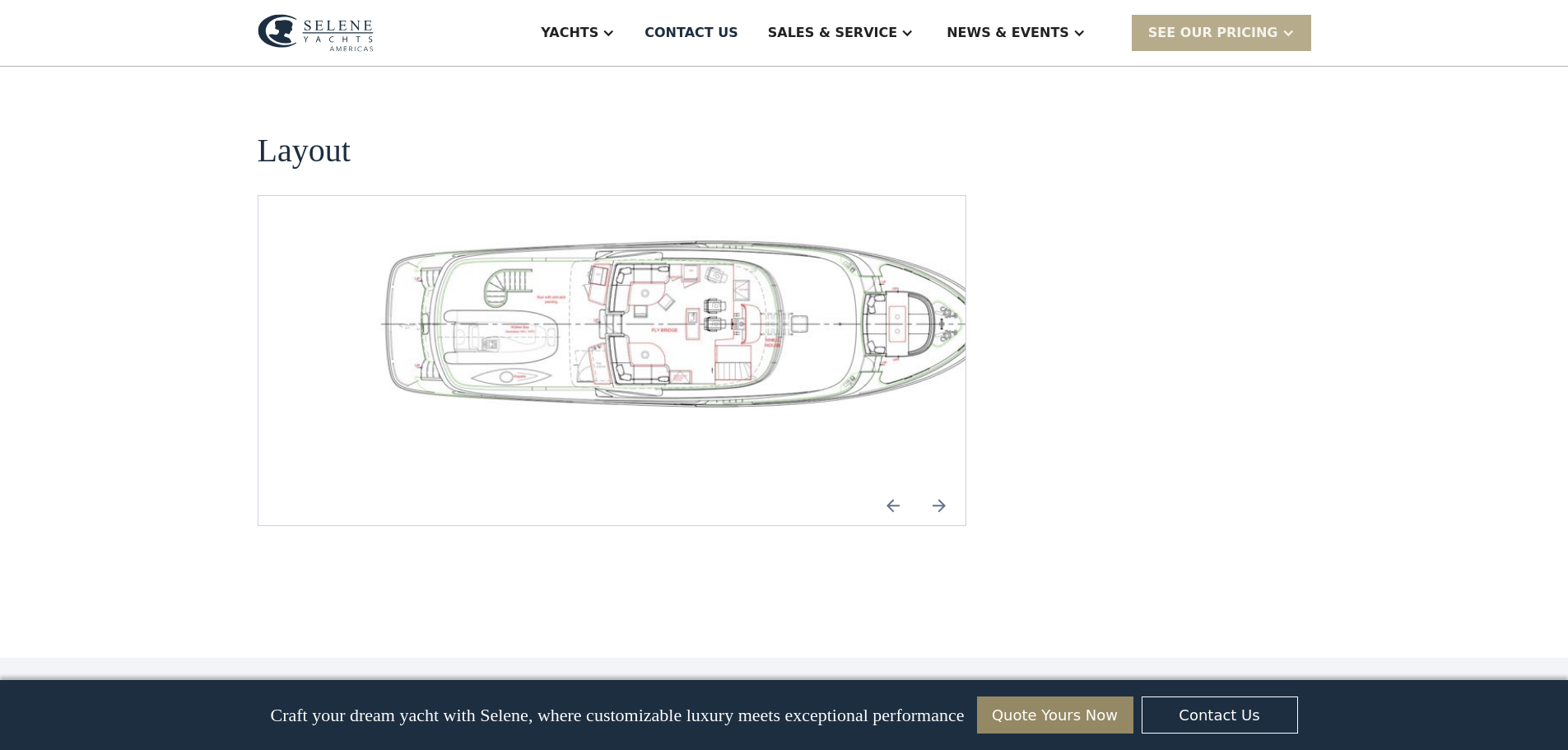
click at [930, 486] on img "Next slide" at bounding box center [938, 505] width 40 height 40
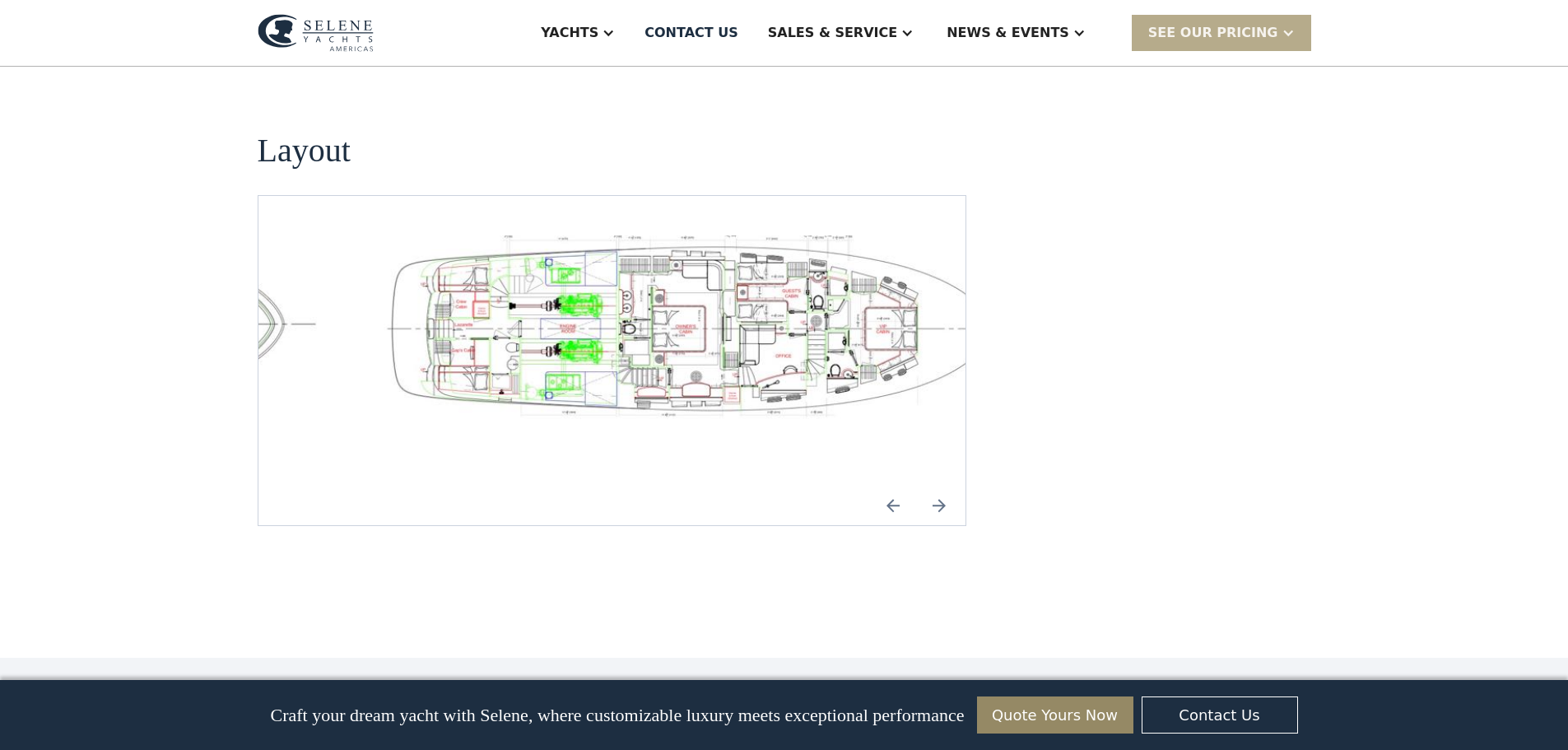
click at [942, 486] on img "Next slide" at bounding box center [938, 505] width 40 height 40
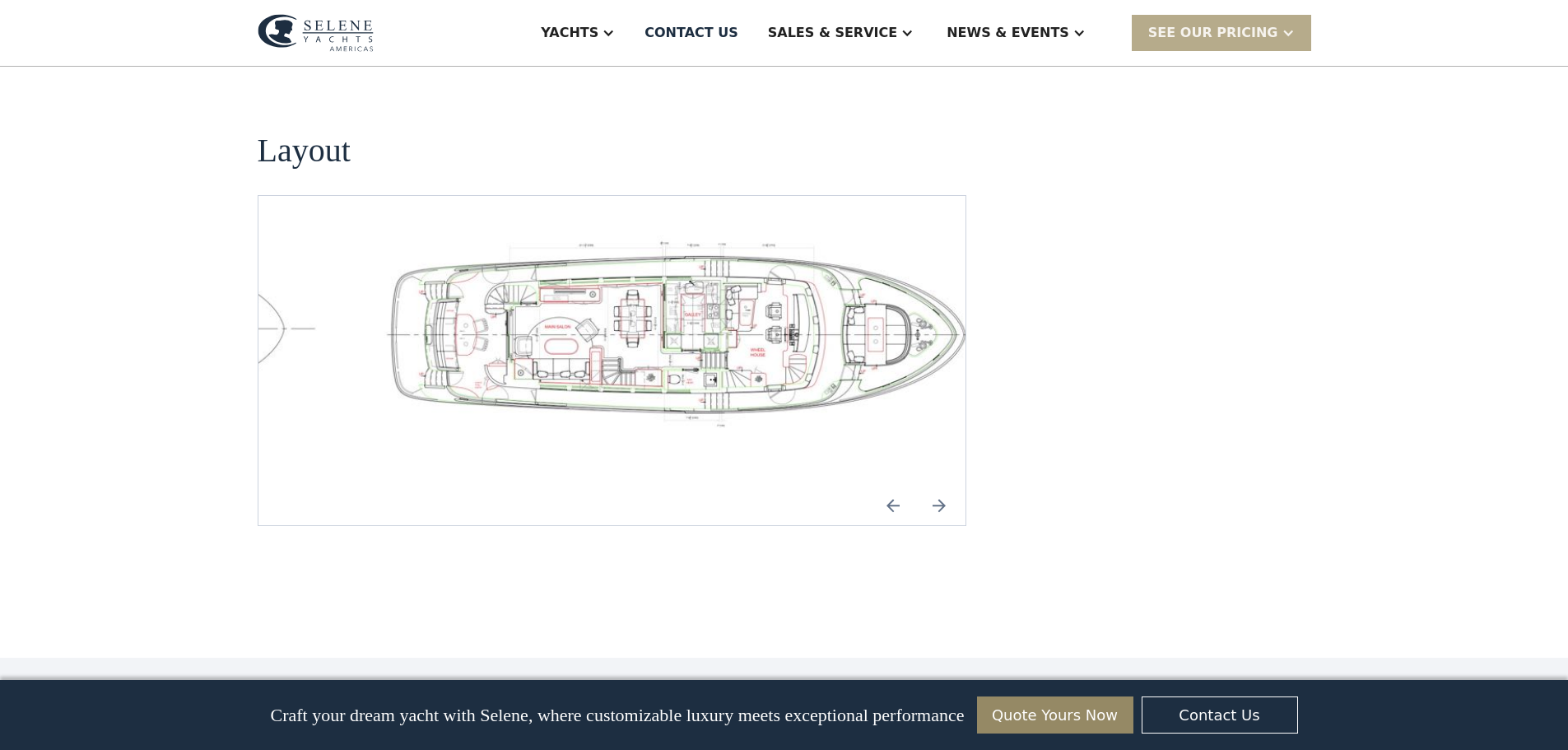
click at [942, 486] on img "Next slide" at bounding box center [938, 505] width 40 height 40
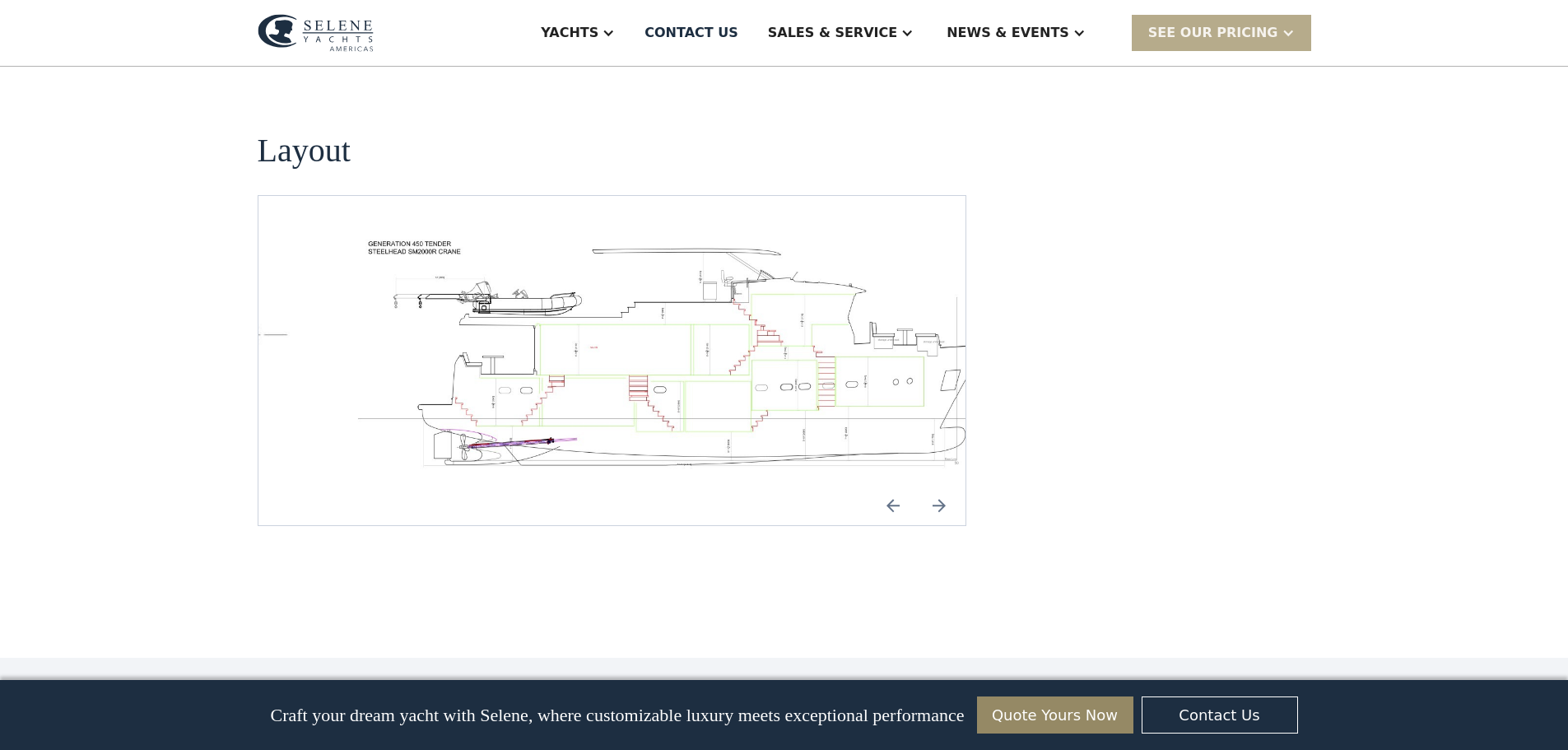
click at [942, 486] on img "Next slide" at bounding box center [938, 505] width 40 height 40
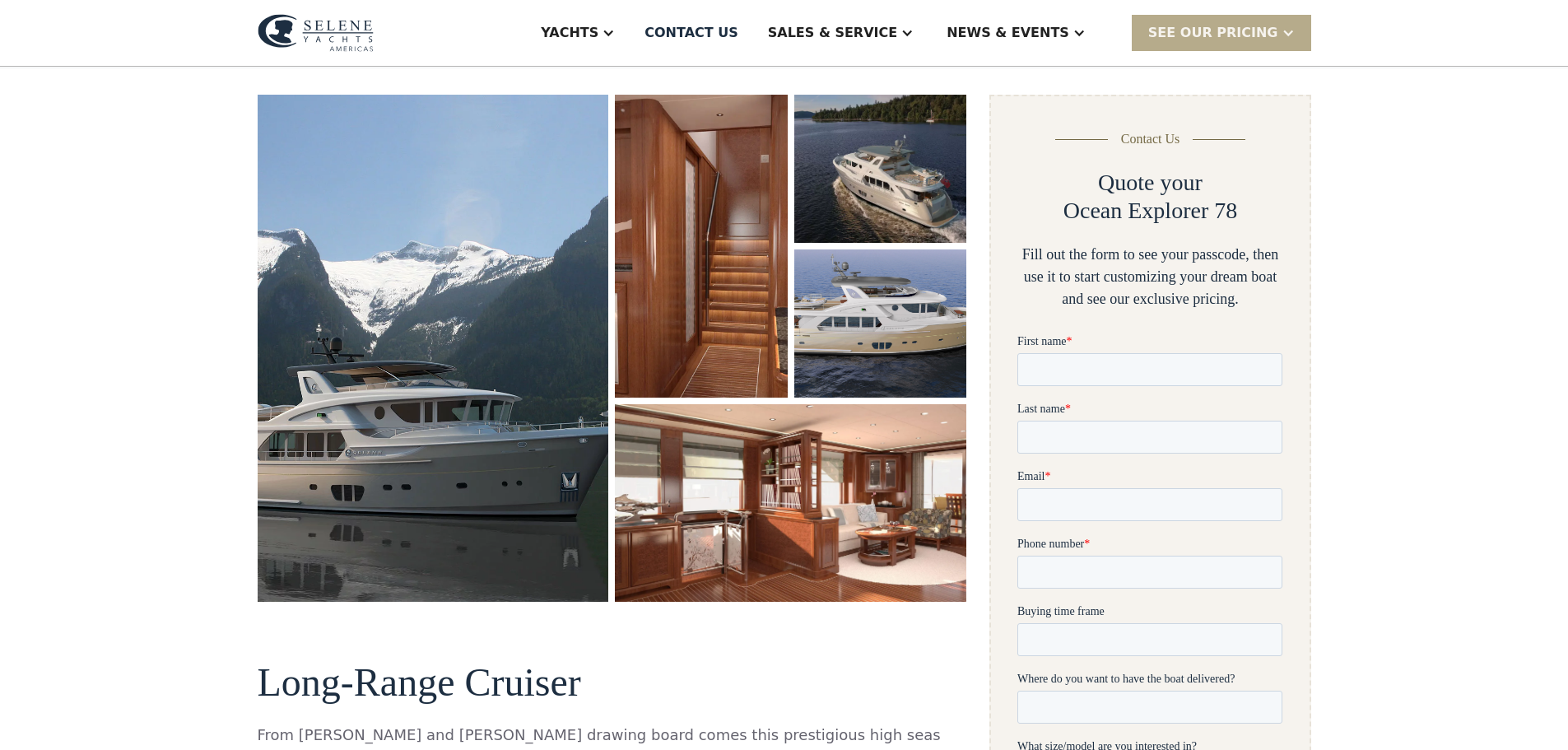
scroll to position [0, 0]
